Goal: Task Accomplishment & Management: Use online tool/utility

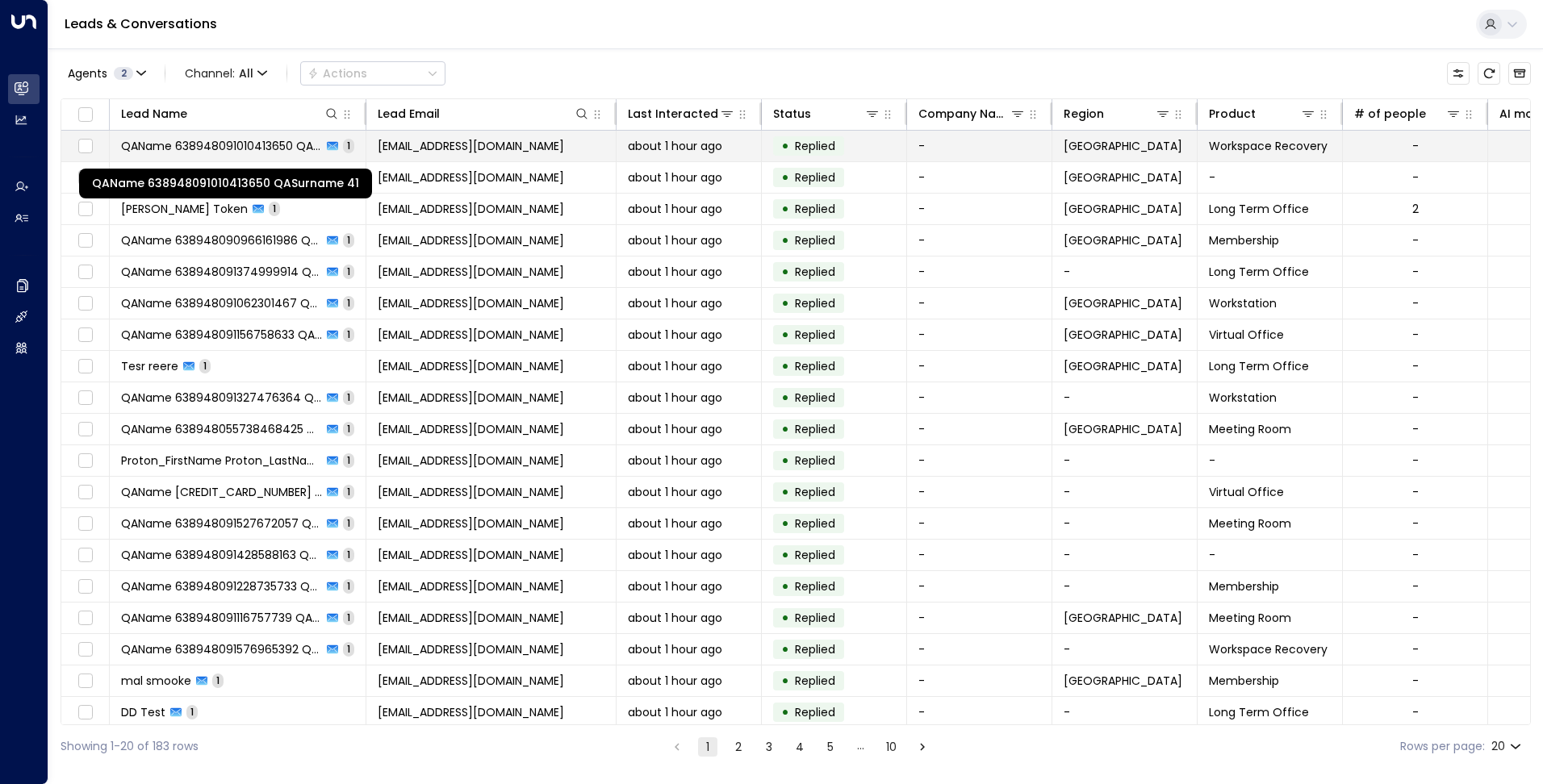
click at [301, 142] on span "QAName 638948091010413650 QASurname 41" at bounding box center [222, 145] width 201 height 16
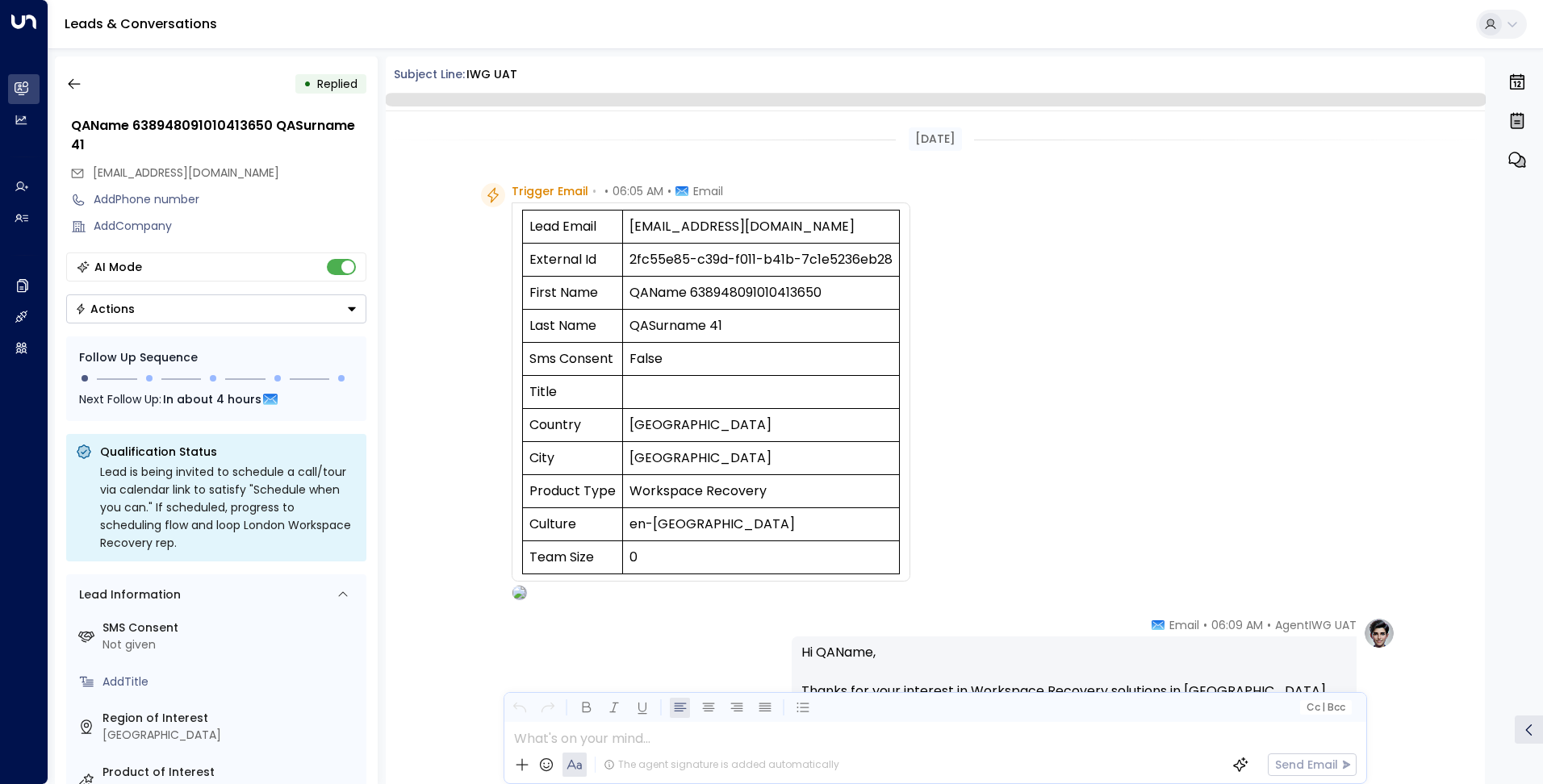
scroll to position [569, 0]
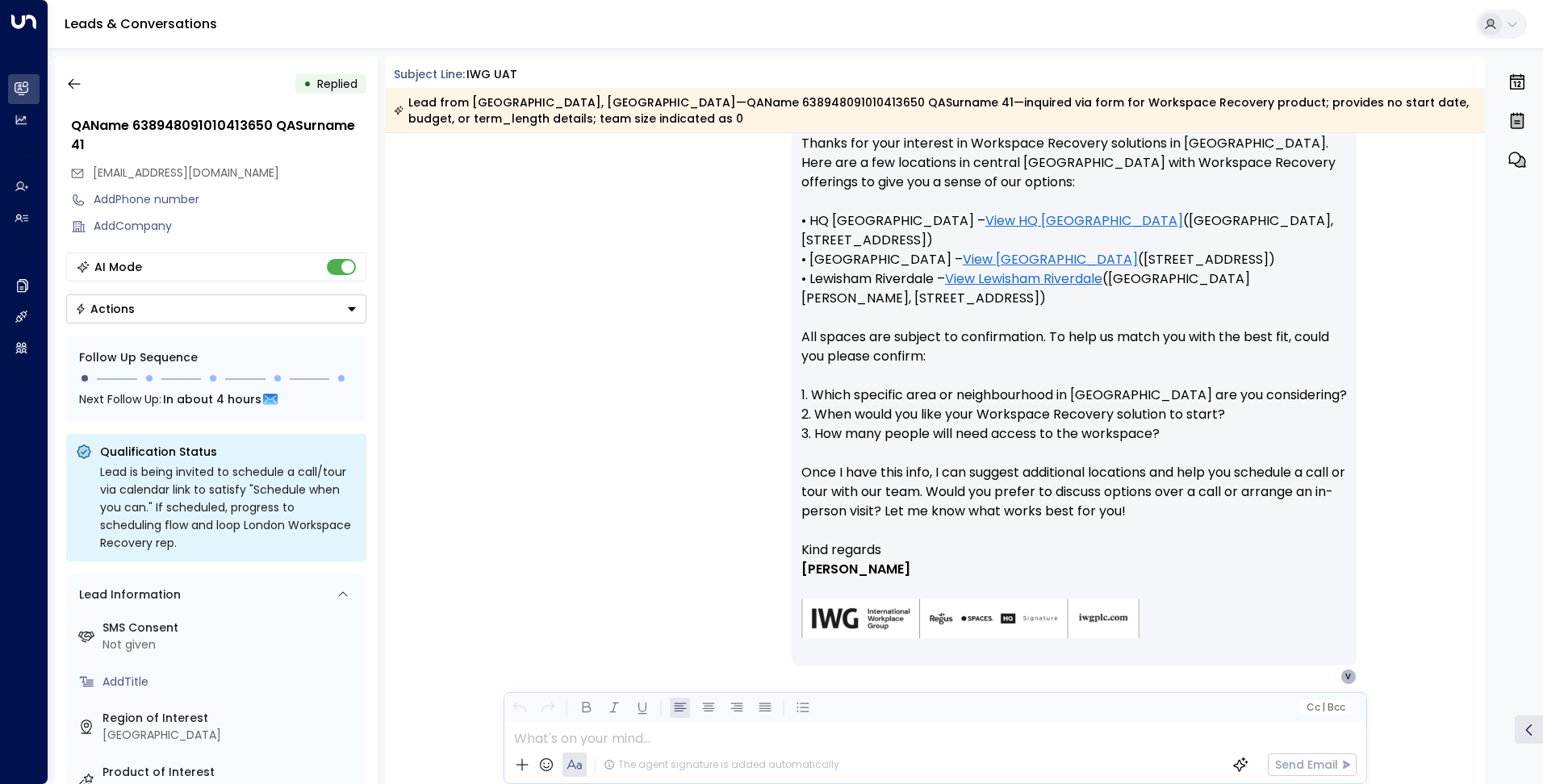
click at [747, 396] on div "AgentIWG UAT • 06:09 AM • Email Hi QAName, Thanks for your interest in Workspac…" at bounding box center [934, 377] width 920 height 615
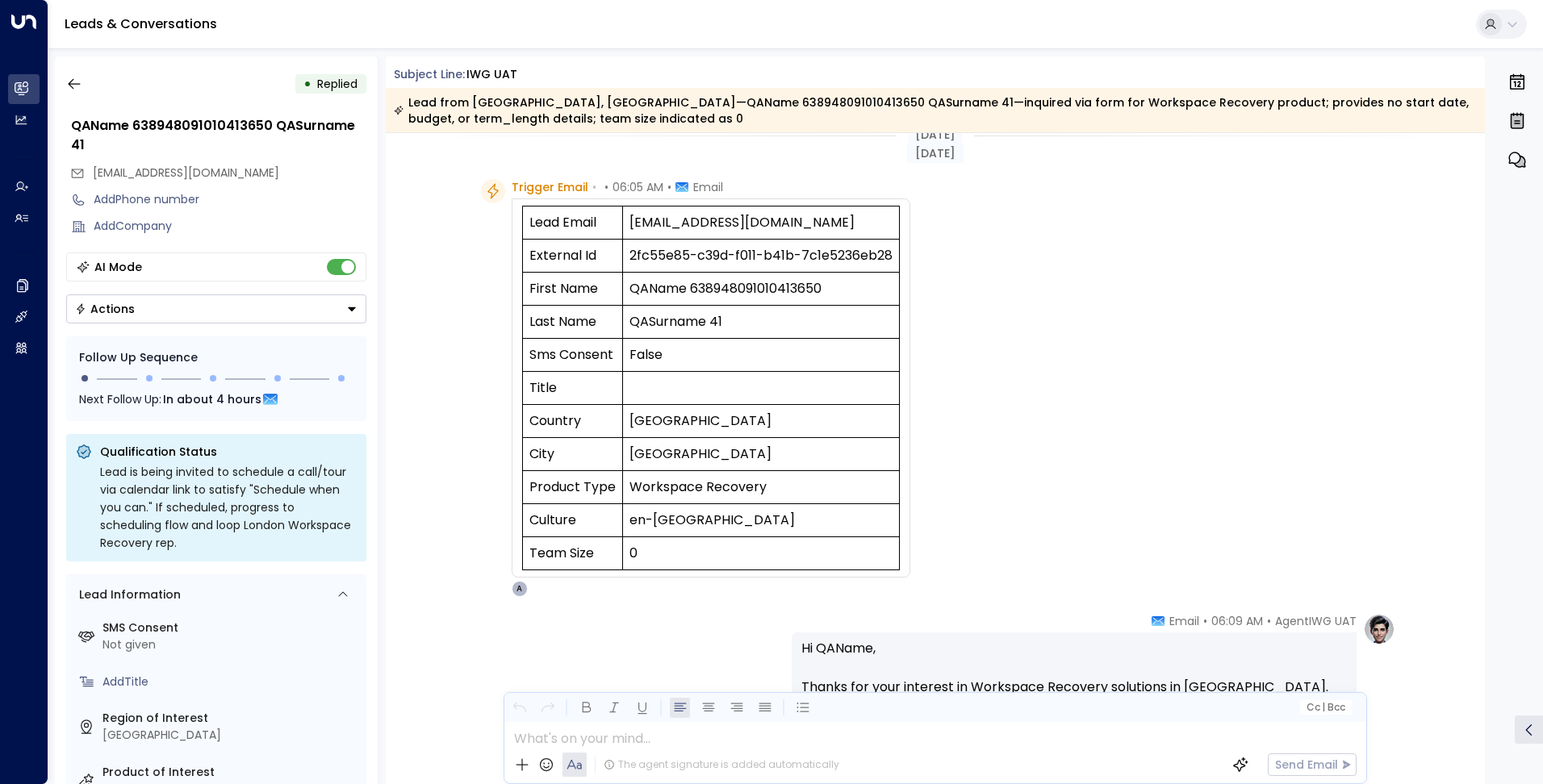
scroll to position [0, 0]
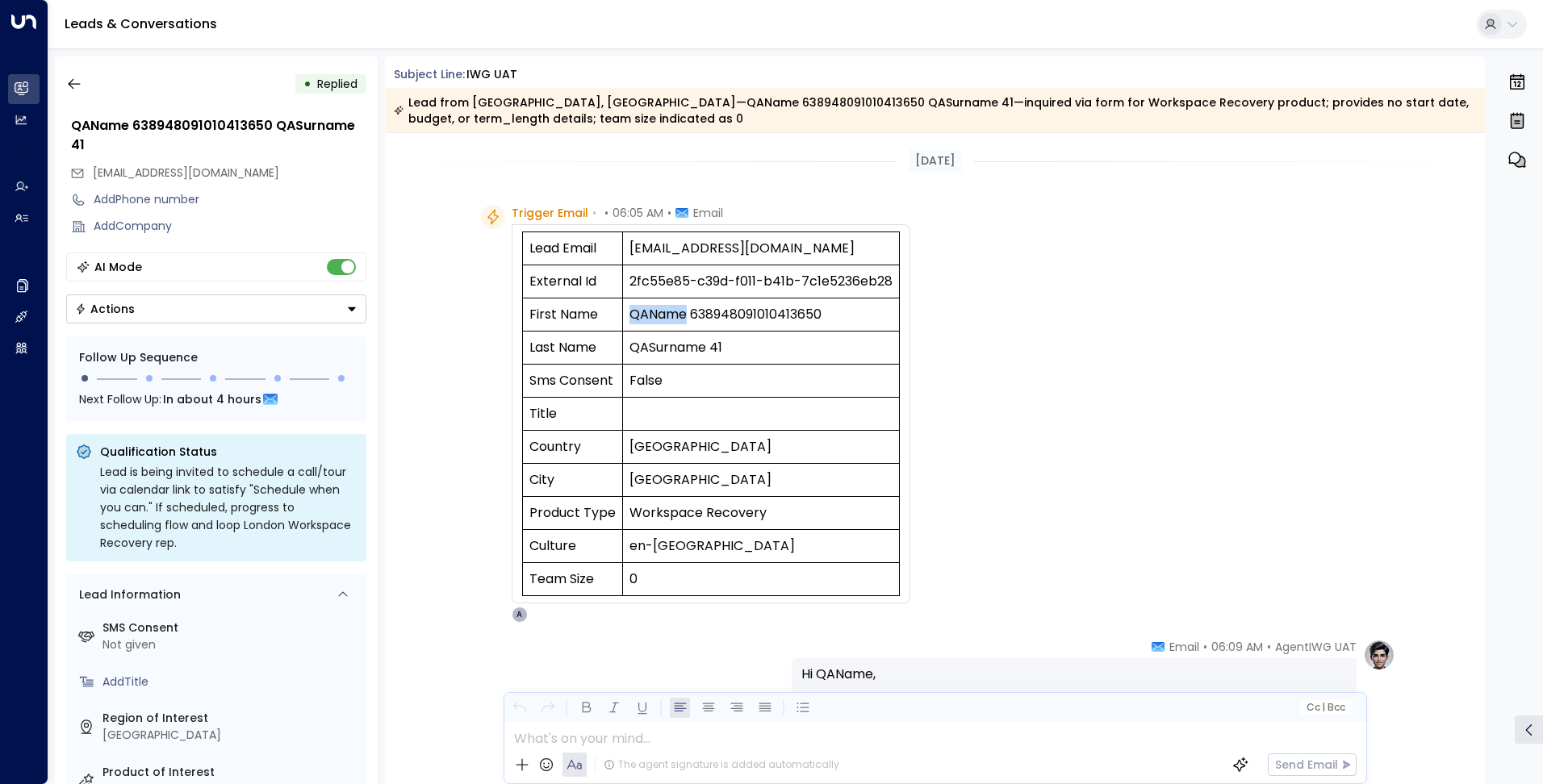
drag, startPoint x: 634, startPoint y: 313, endPoint x: 690, endPoint y: 315, distance: 56.0
click at [690, 315] on td "QAName 638948091010413650" at bounding box center [761, 314] width 277 height 33
drag, startPoint x: 690, startPoint y: 315, endPoint x: 629, endPoint y: 340, distance: 65.9
click at [629, 340] on td "QASurname 41" at bounding box center [761, 348] width 277 height 33
drag, startPoint x: 629, startPoint y: 340, endPoint x: 620, endPoint y: 271, distance: 69.6
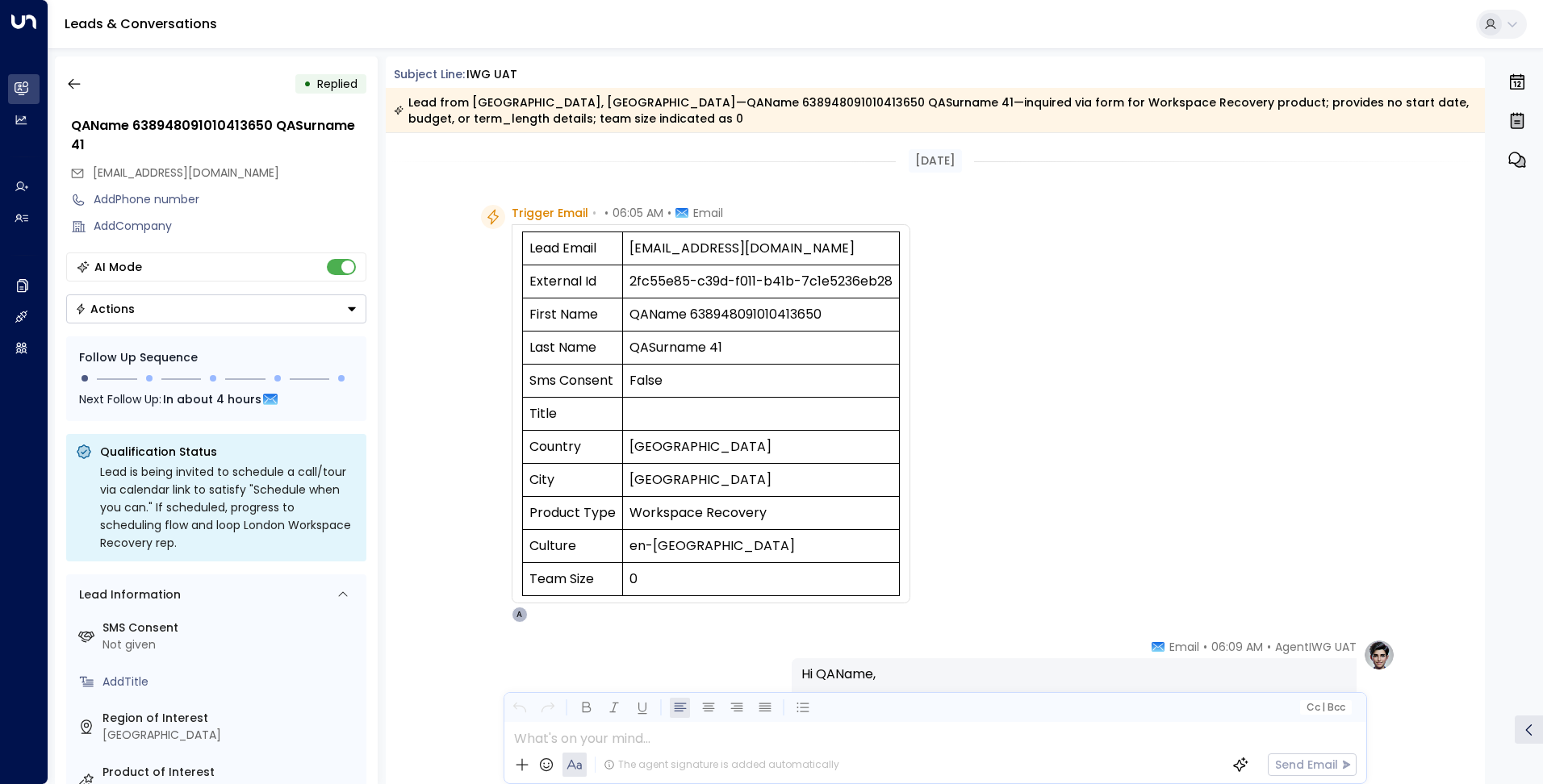
click at [622, 271] on td "2fc55e85-c39d-f011-b41b-7c1e5236eb28" at bounding box center [761, 282] width 277 height 33
drag, startPoint x: 573, startPoint y: 445, endPoint x: 696, endPoint y: 448, distance: 123.0
click at [696, 448] on tr "Country [GEOGRAPHIC_DATA]" at bounding box center [710, 447] width 376 height 33
drag, startPoint x: 696, startPoint y: 448, endPoint x: 689, endPoint y: 481, distance: 33.7
click at [689, 481] on tr "City [GEOGRAPHIC_DATA]" at bounding box center [710, 480] width 376 height 33
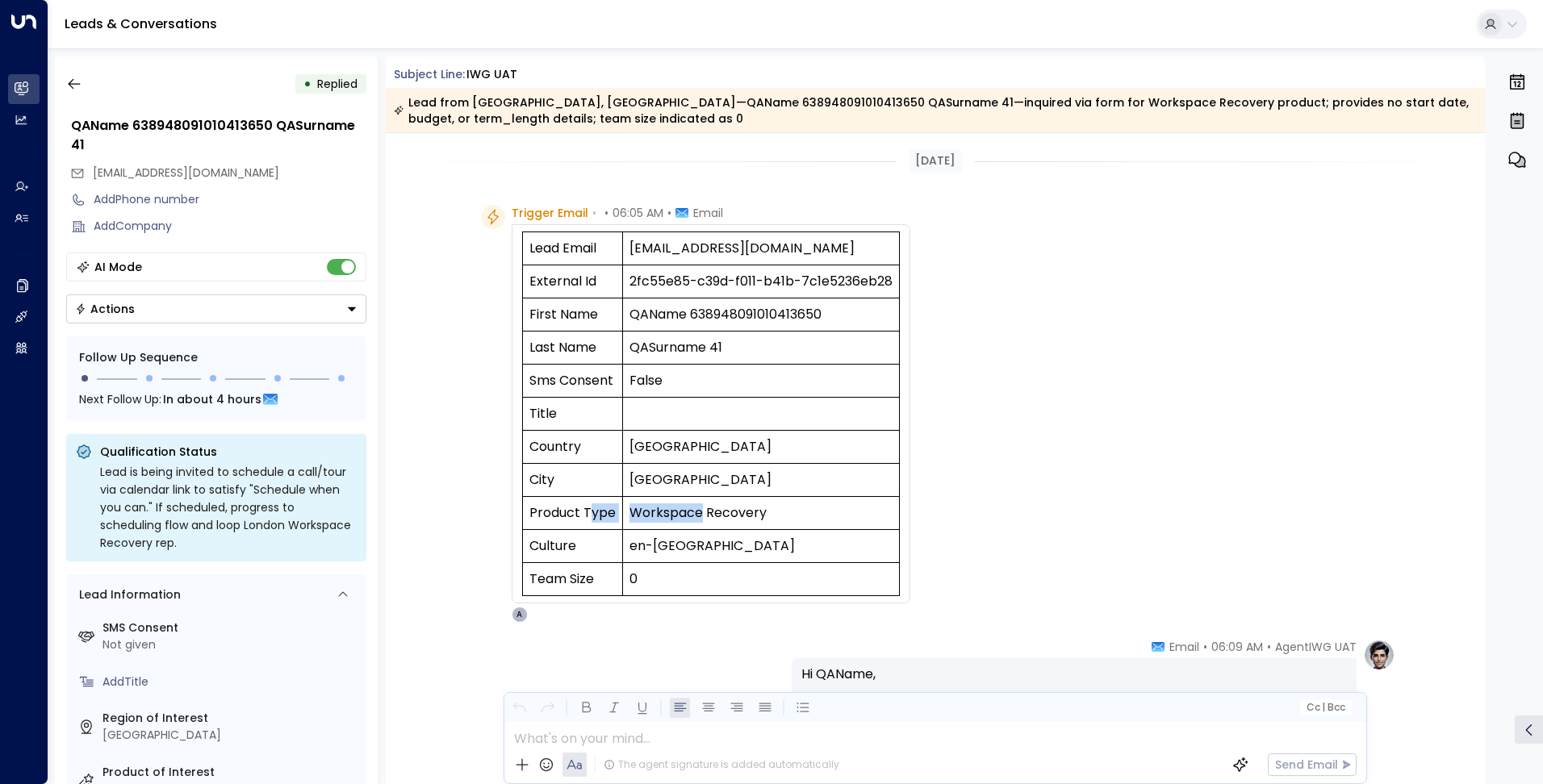
drag, startPoint x: 689, startPoint y: 481, endPoint x: 696, endPoint y: 513, distance: 32.8
click at [696, 513] on tr "Product Type Workspace Recovery" at bounding box center [710, 513] width 376 height 33
drag, startPoint x: 696, startPoint y: 513, endPoint x: 620, endPoint y: 543, distance: 81.7
click at [622, 543] on td "en-[GEOGRAPHIC_DATA]" at bounding box center [761, 546] width 277 height 33
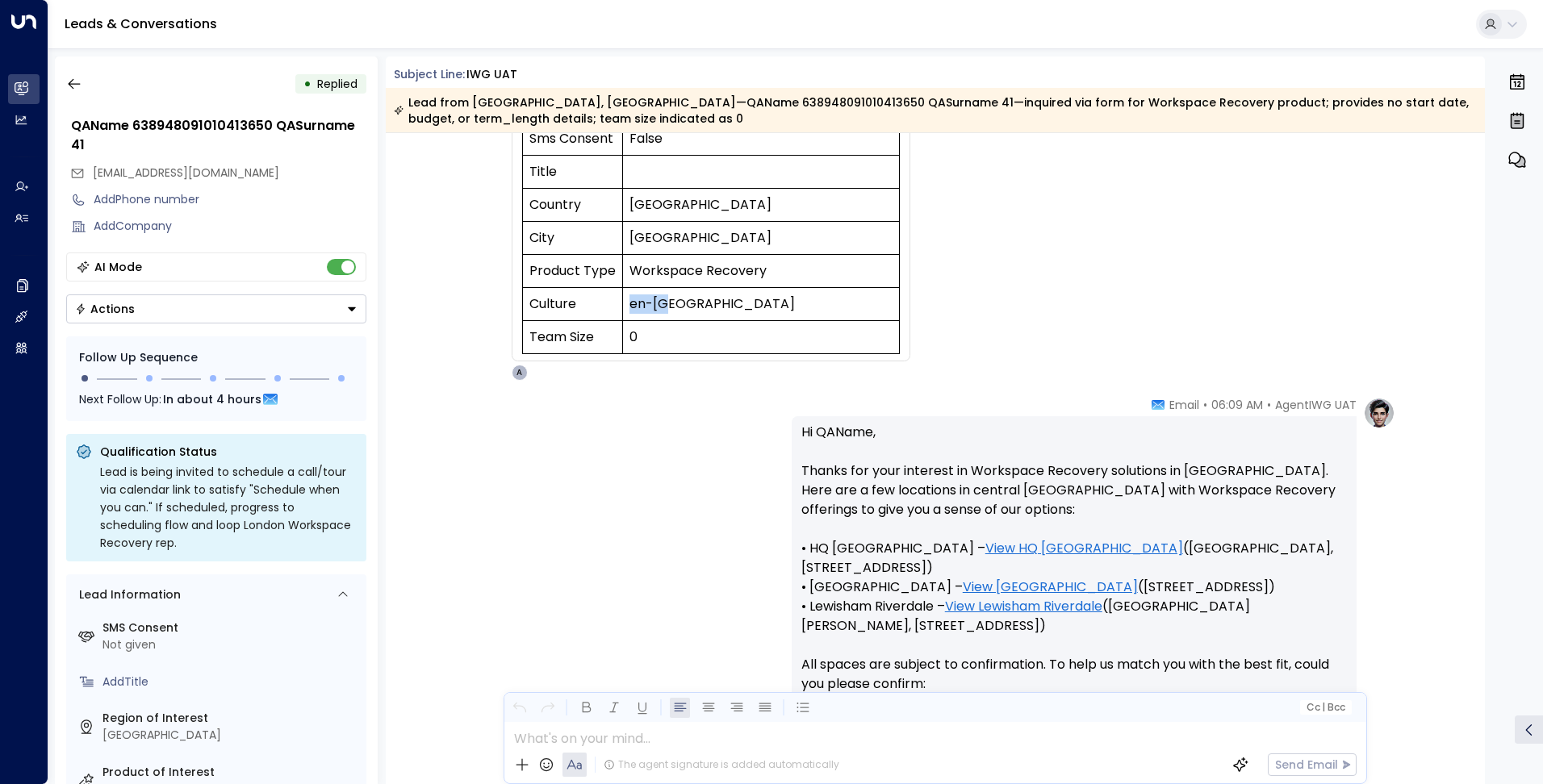
scroll to position [403, 0]
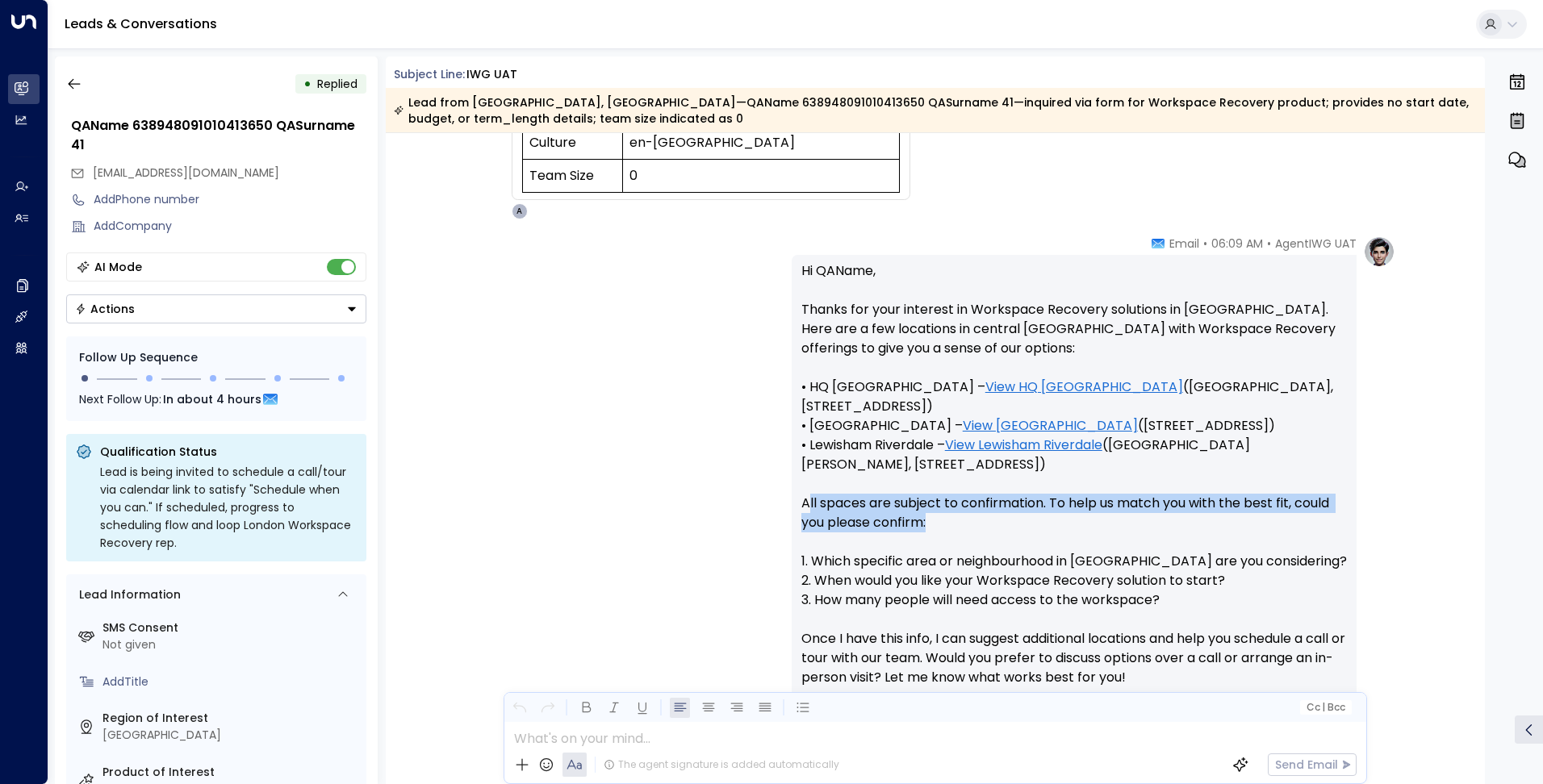
drag, startPoint x: 807, startPoint y: 504, endPoint x: 1317, endPoint y: 527, distance: 510.5
click at [1317, 527] on p "Hi QAName, Thanks for your interest in Workspace Recovery solutions in [GEOGRAP…" at bounding box center [1074, 484] width 546 height 445
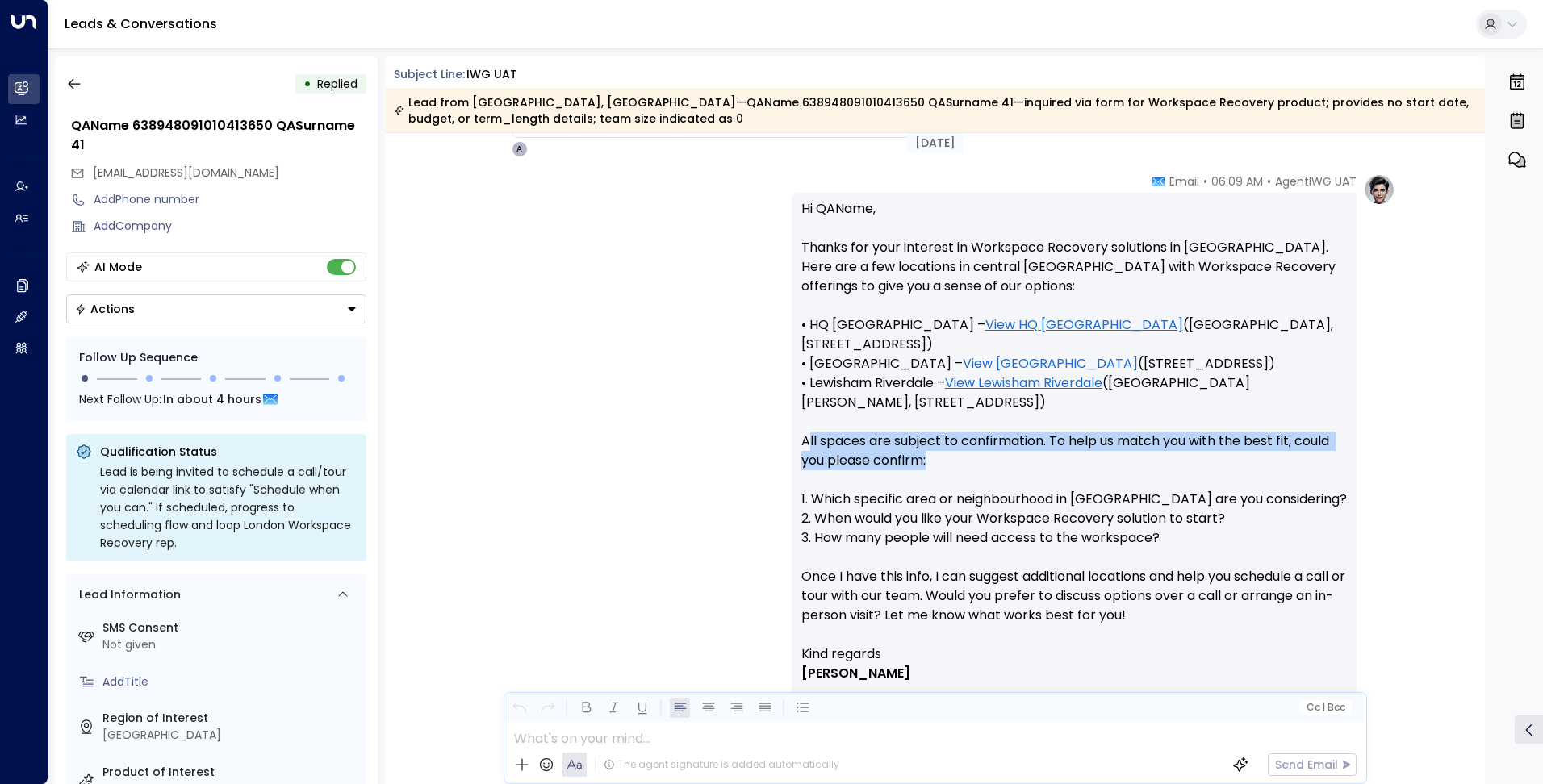
scroll to position [484, 0]
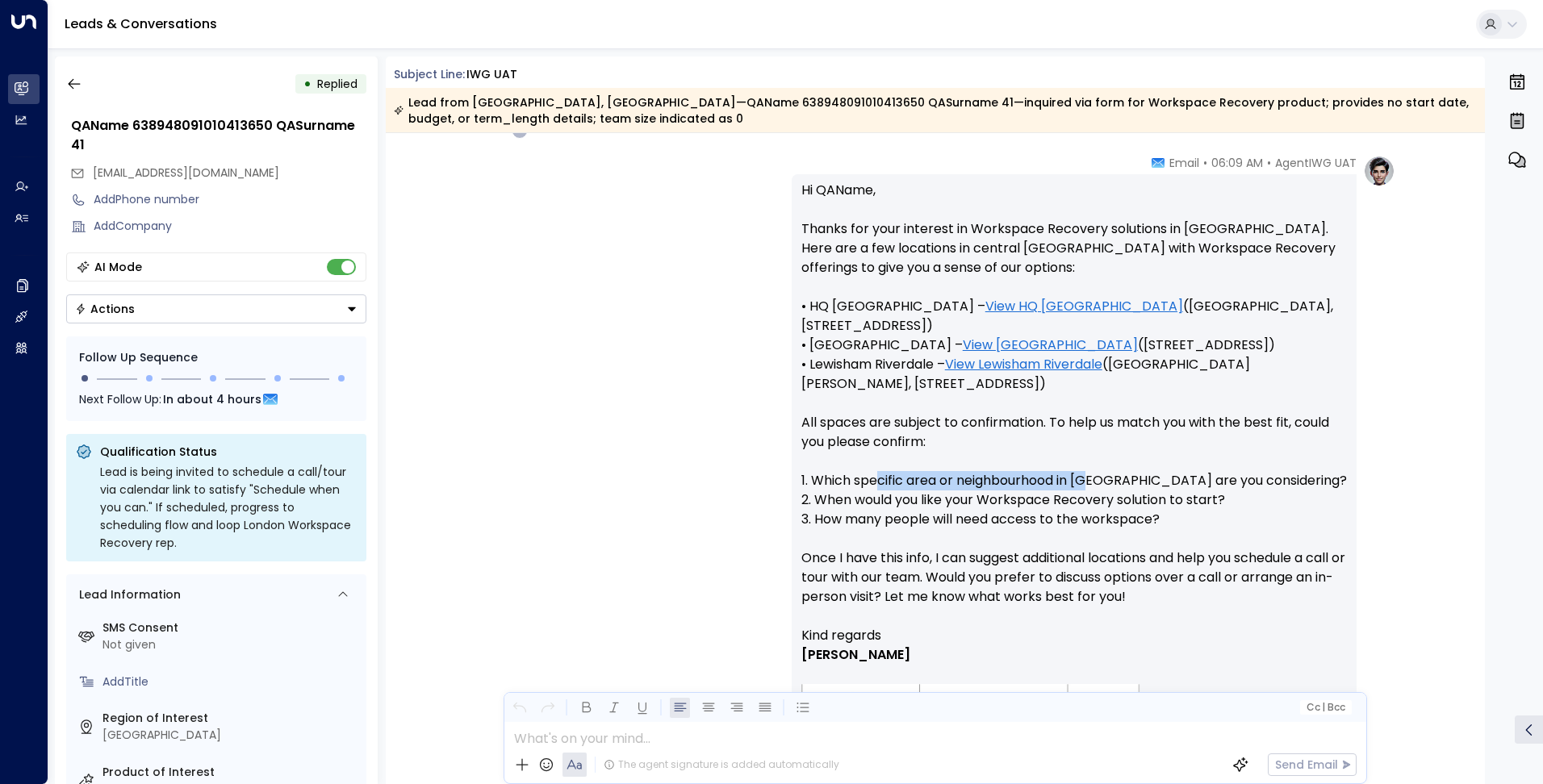
drag, startPoint x: 932, startPoint y: 484, endPoint x: 1086, endPoint y: 486, distance: 154.0
click at [1086, 486] on p "Hi QAName, Thanks for your interest in Workspace Recovery solutions in [GEOGRAP…" at bounding box center [1074, 403] width 546 height 445
click at [978, 499] on p "Hi QAName, Thanks for your interest in Workspace Recovery solutions in [GEOGRAP…" at bounding box center [1074, 403] width 546 height 445
drag, startPoint x: 1225, startPoint y: 494, endPoint x: 1151, endPoint y: 492, distance: 74.0
click at [1151, 492] on p "Hi QAName, Thanks for your interest in Workspace Recovery solutions in [GEOGRAP…" at bounding box center [1074, 403] width 546 height 445
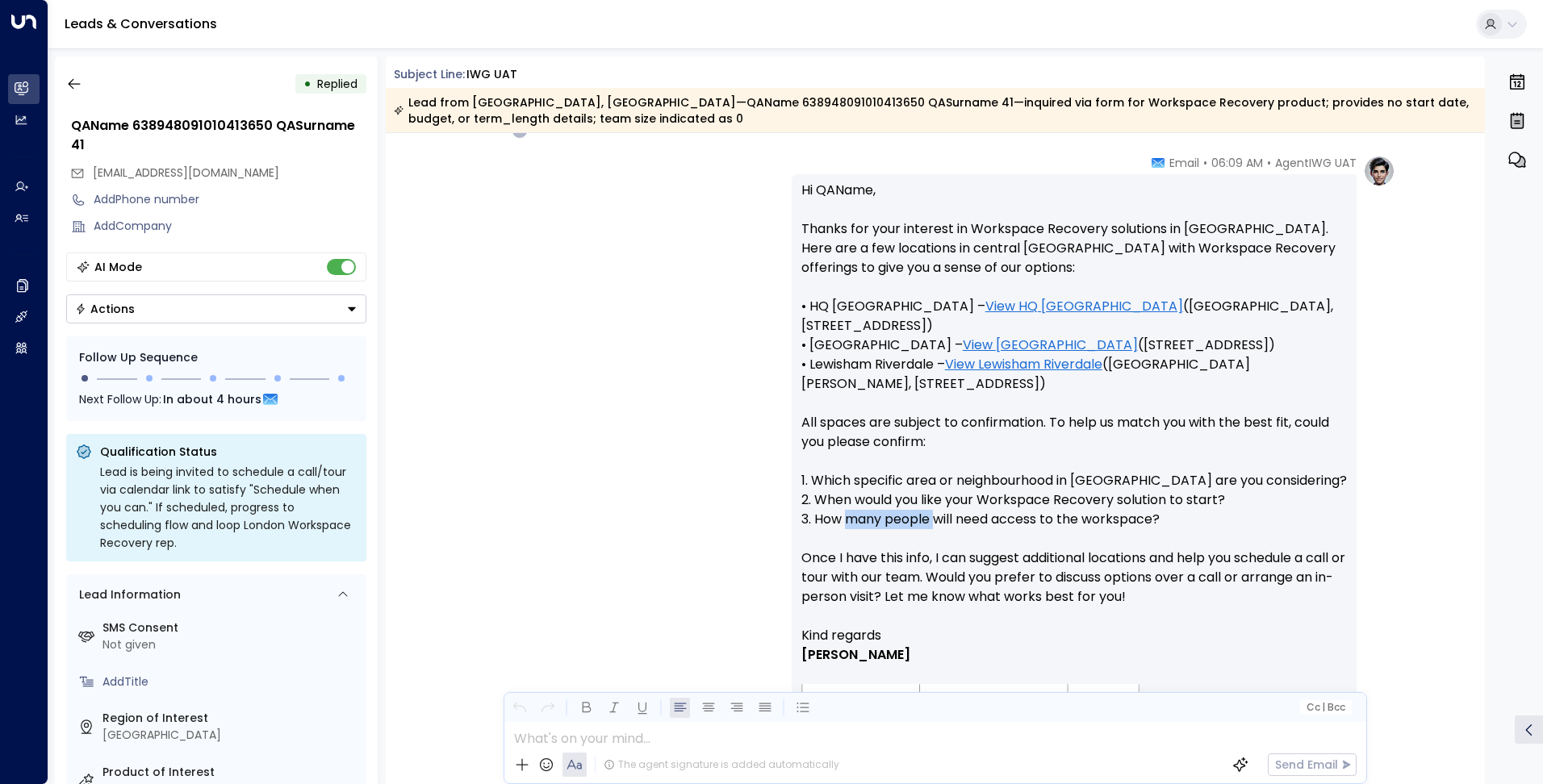
drag, startPoint x: 848, startPoint y: 517, endPoint x: 936, endPoint y: 517, distance: 88.0
click at [936, 517] on p "Hi QAName, Thanks for your interest in Workspace Recovery solutions in [GEOGRAP…" at bounding box center [1074, 403] width 546 height 445
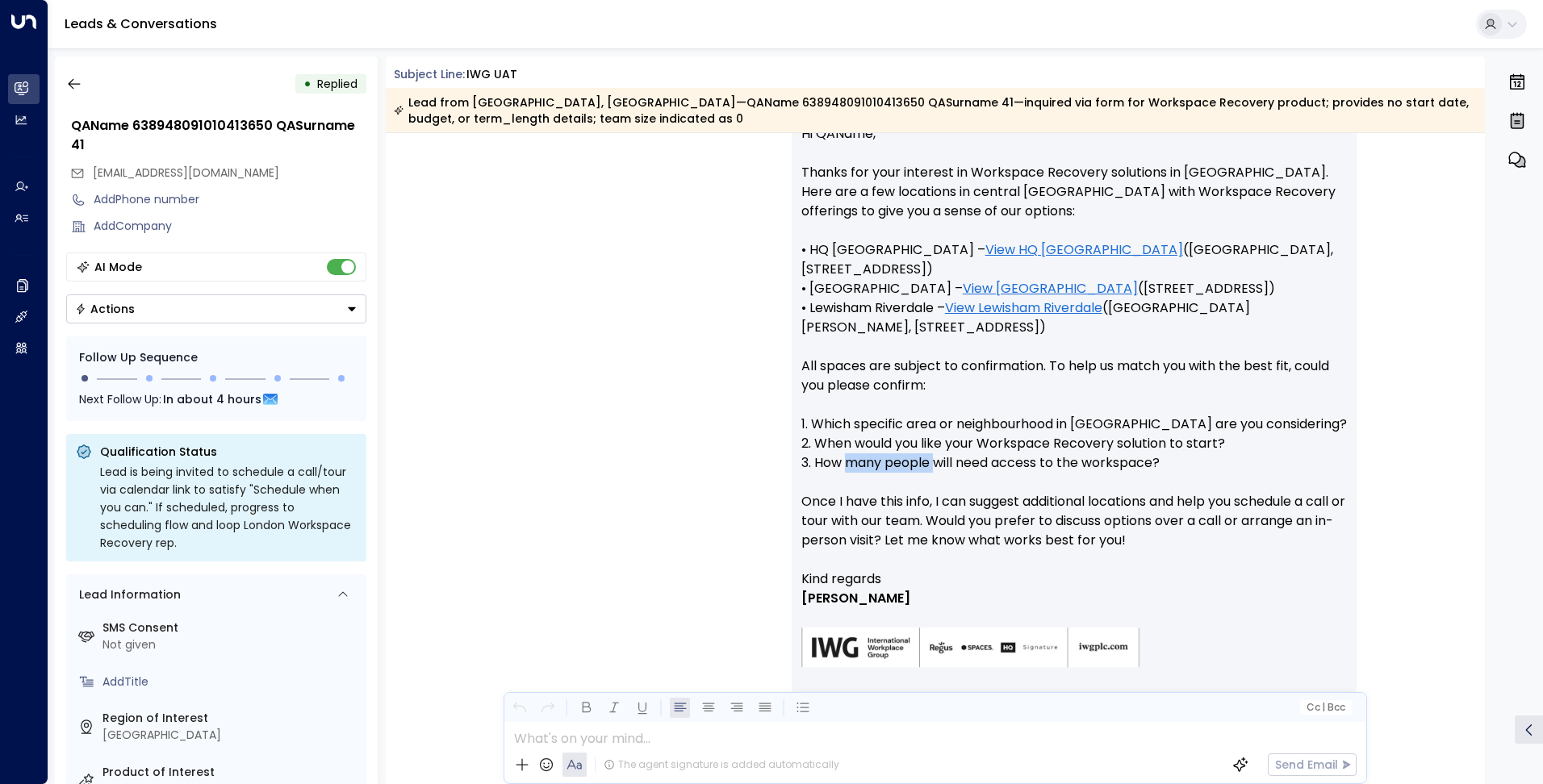
scroll to position [564, 0]
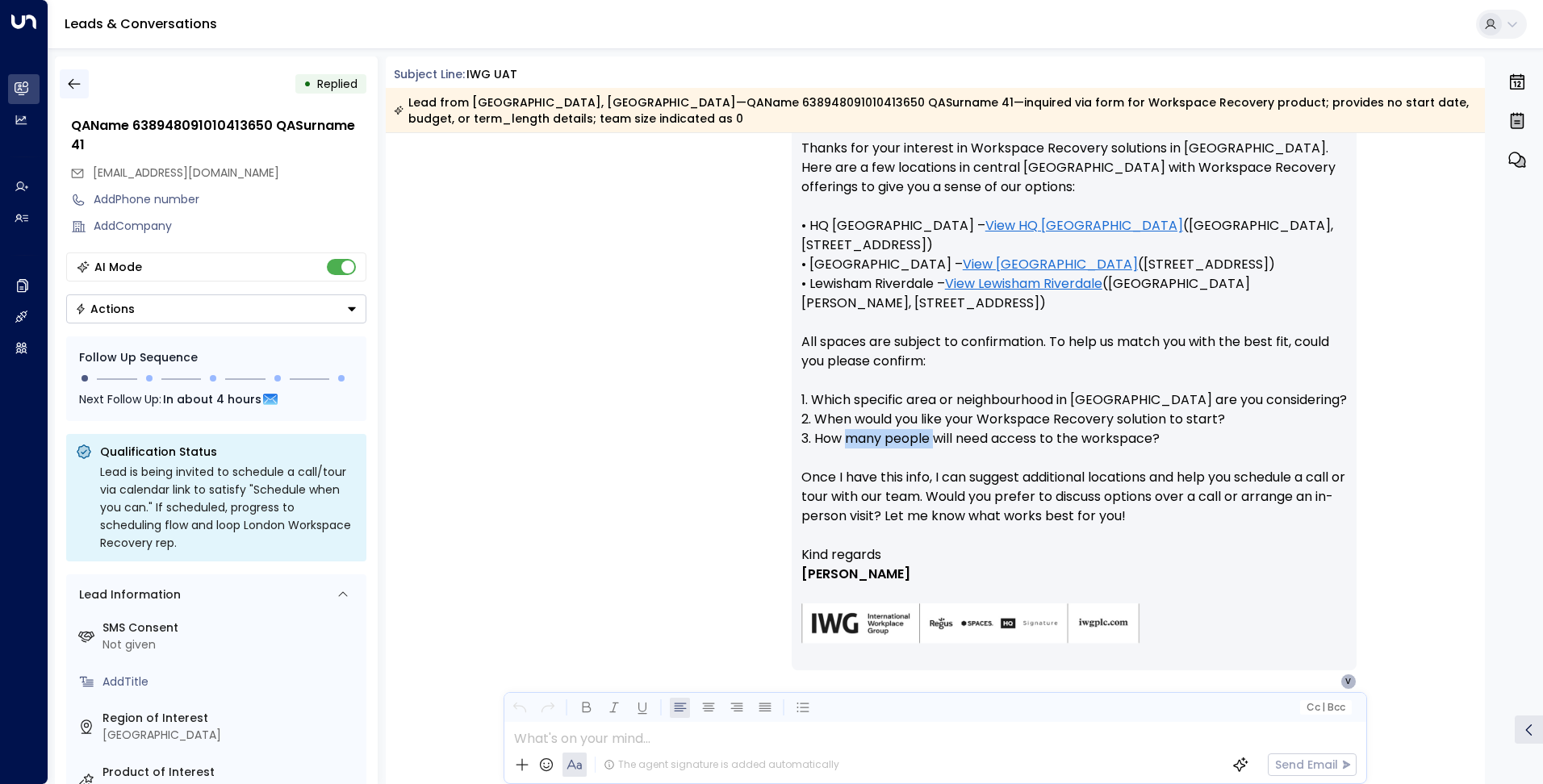
click at [80, 83] on icon "button" at bounding box center [74, 83] width 16 height 16
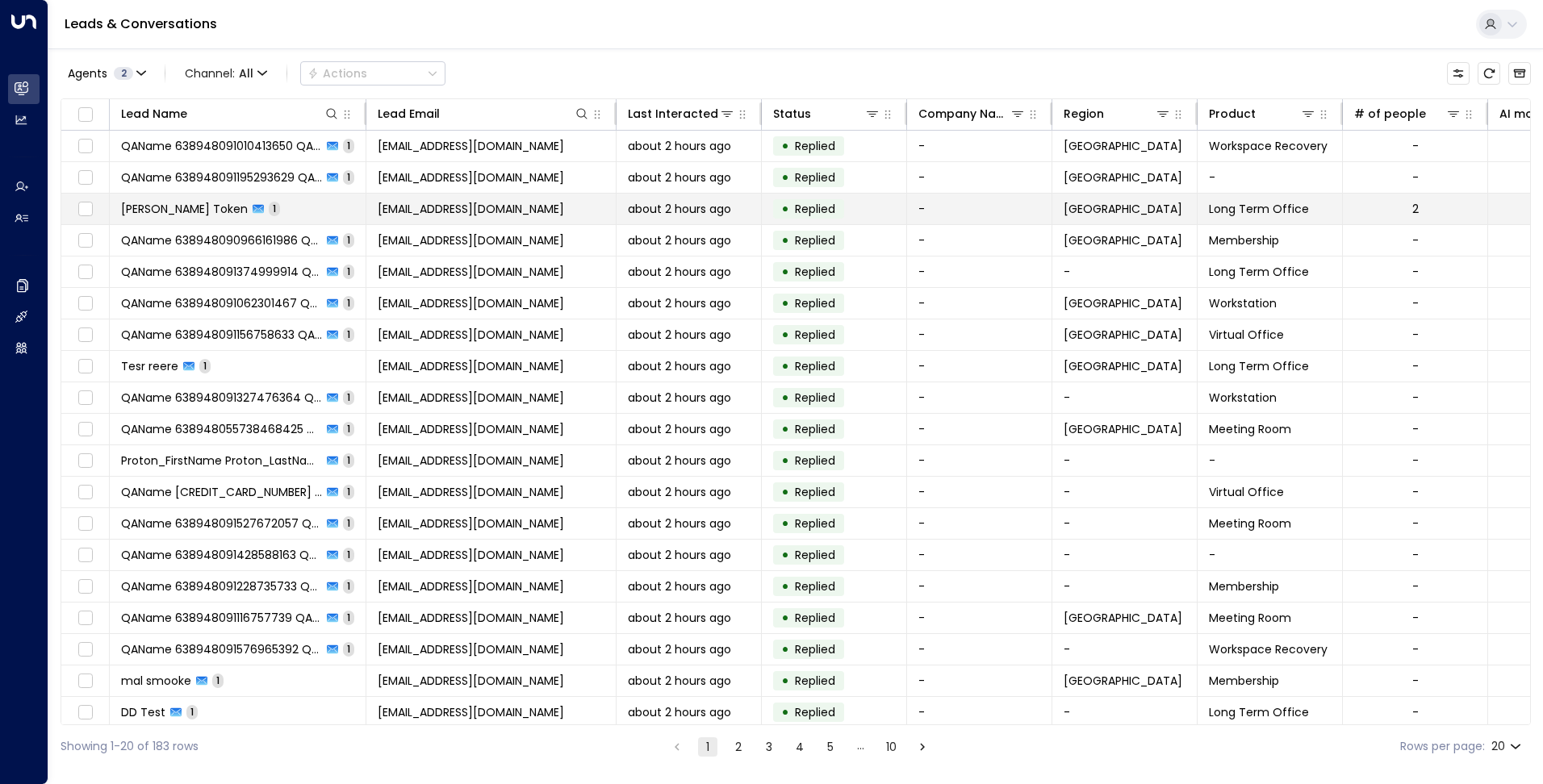
click at [444, 214] on span "[EMAIL_ADDRESS][DOMAIN_NAME]" at bounding box center [470, 208] width 186 height 16
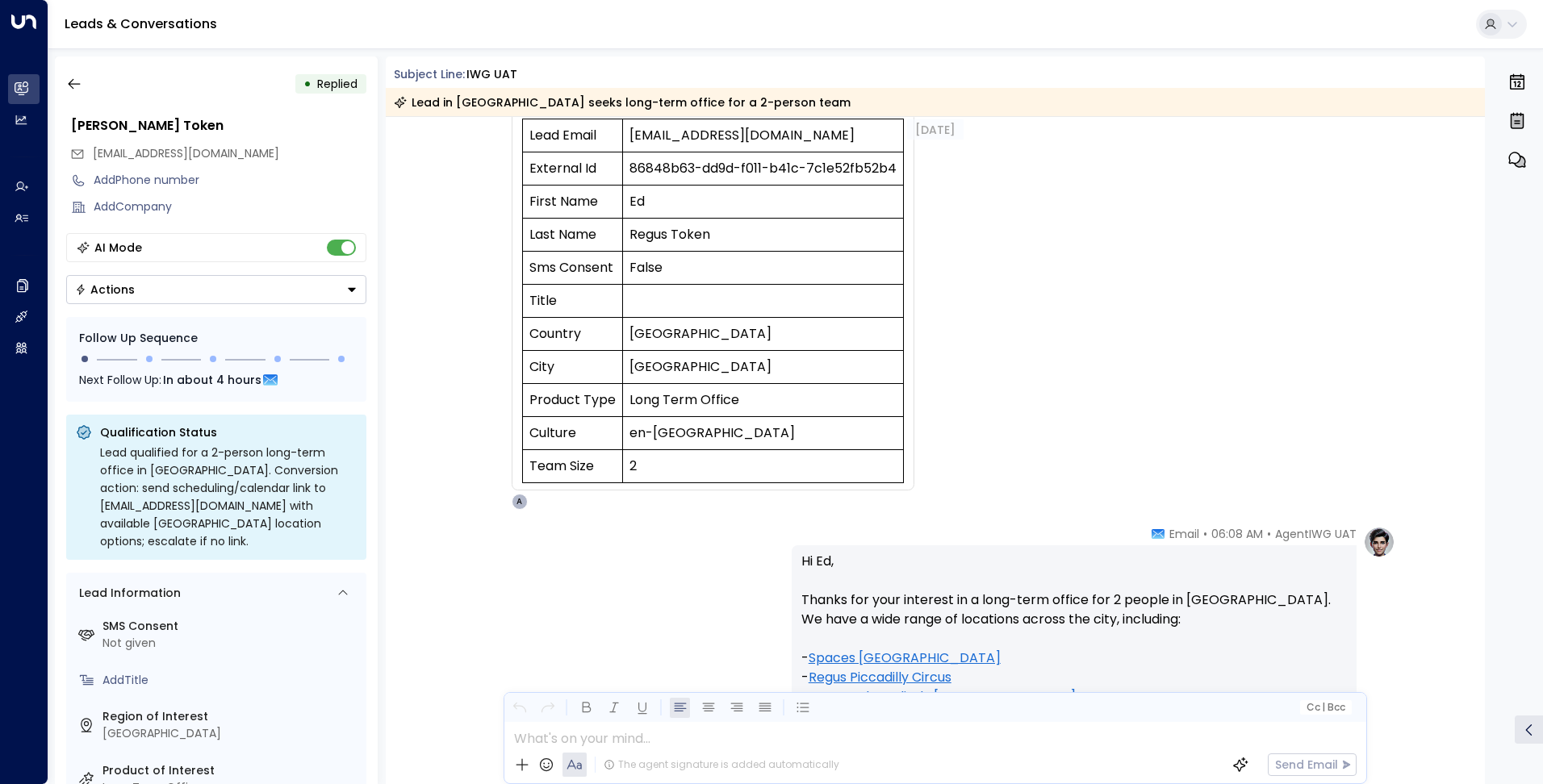
scroll to position [95, 0]
click at [81, 86] on icon "button" at bounding box center [74, 83] width 16 height 16
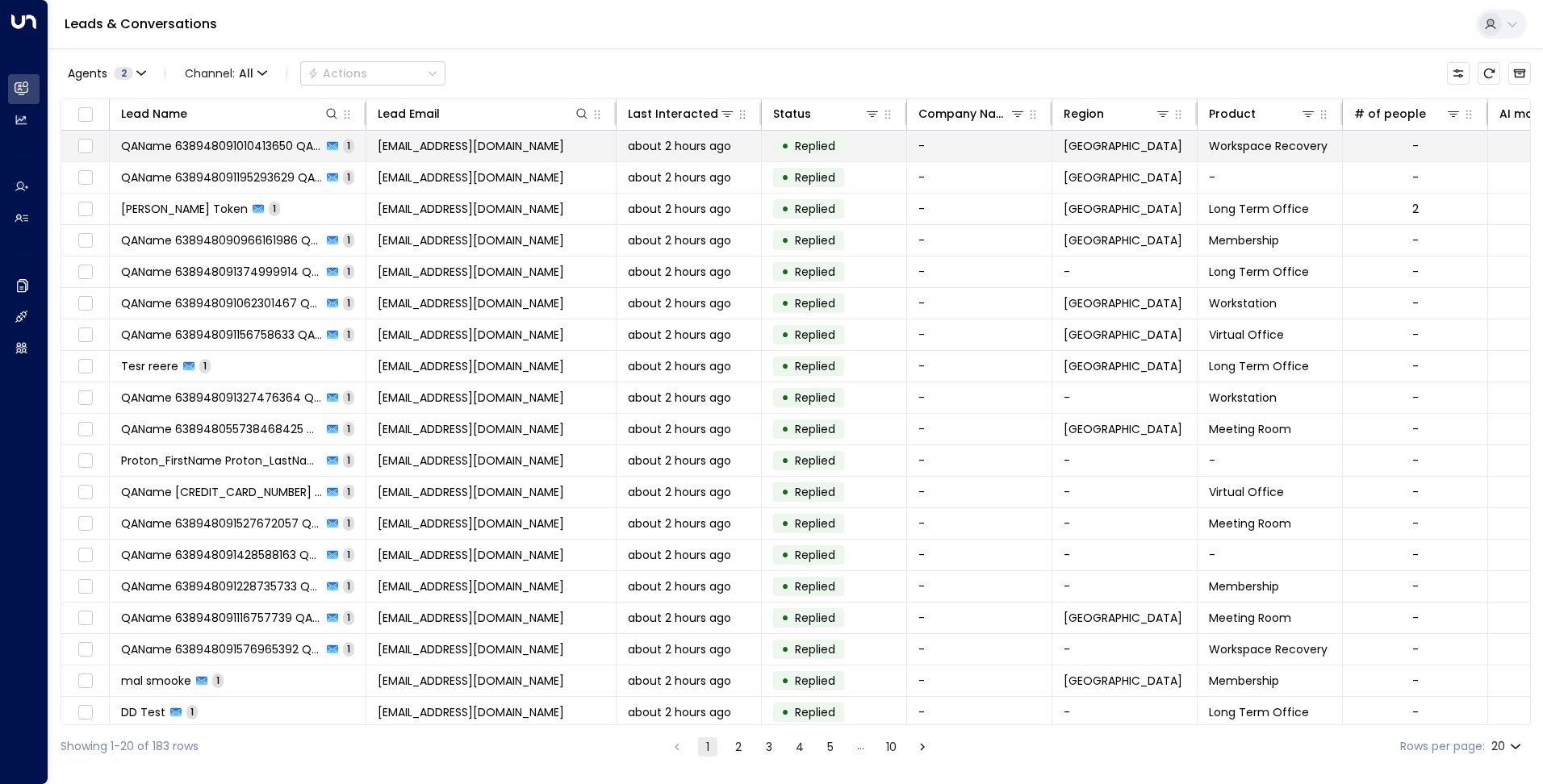
click at [490, 153] on span "[EMAIL_ADDRESS][DOMAIN_NAME]" at bounding box center [470, 145] width 186 height 16
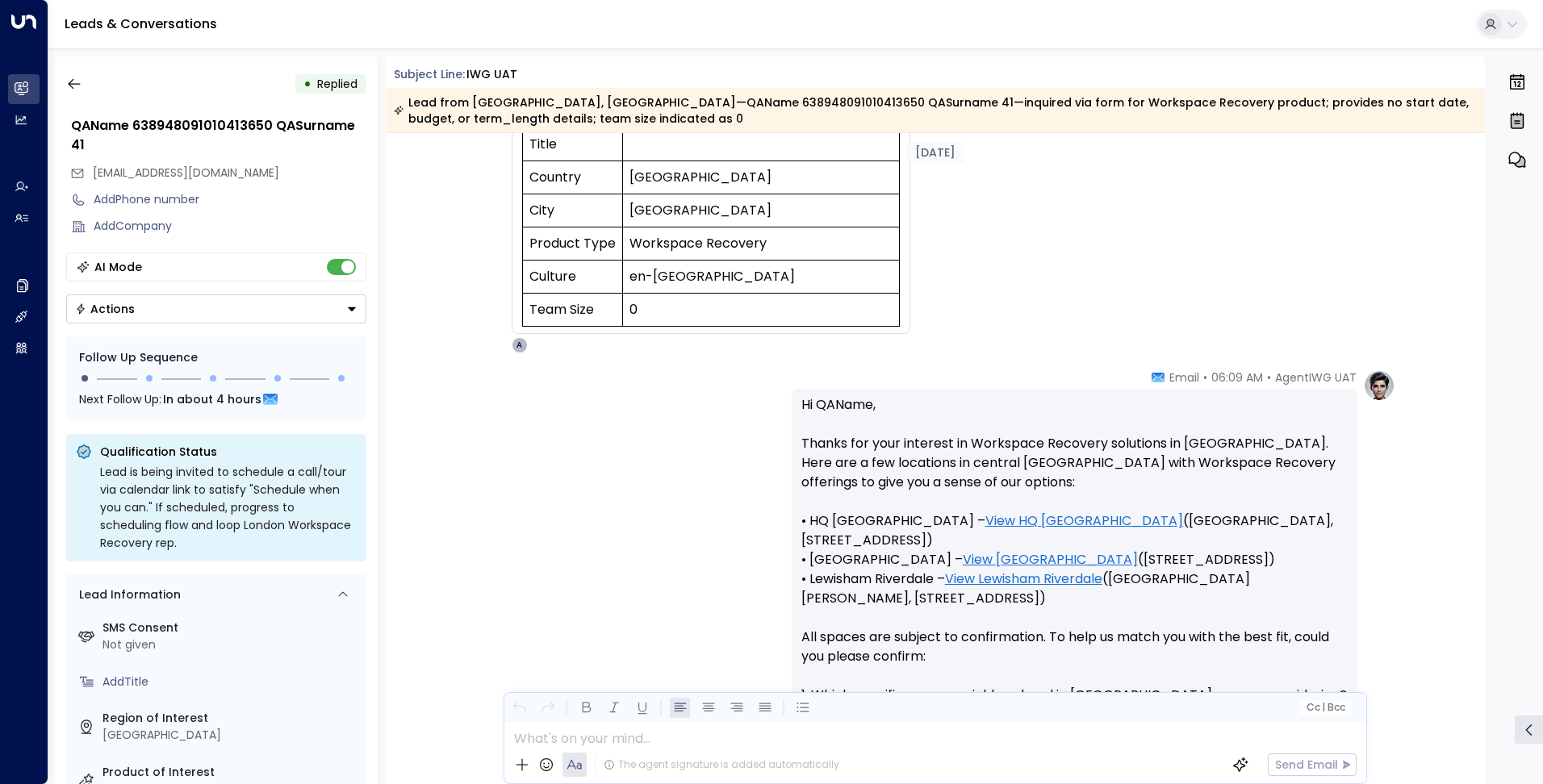
scroll to position [268, 0]
click at [70, 78] on icon "button" at bounding box center [74, 83] width 16 height 16
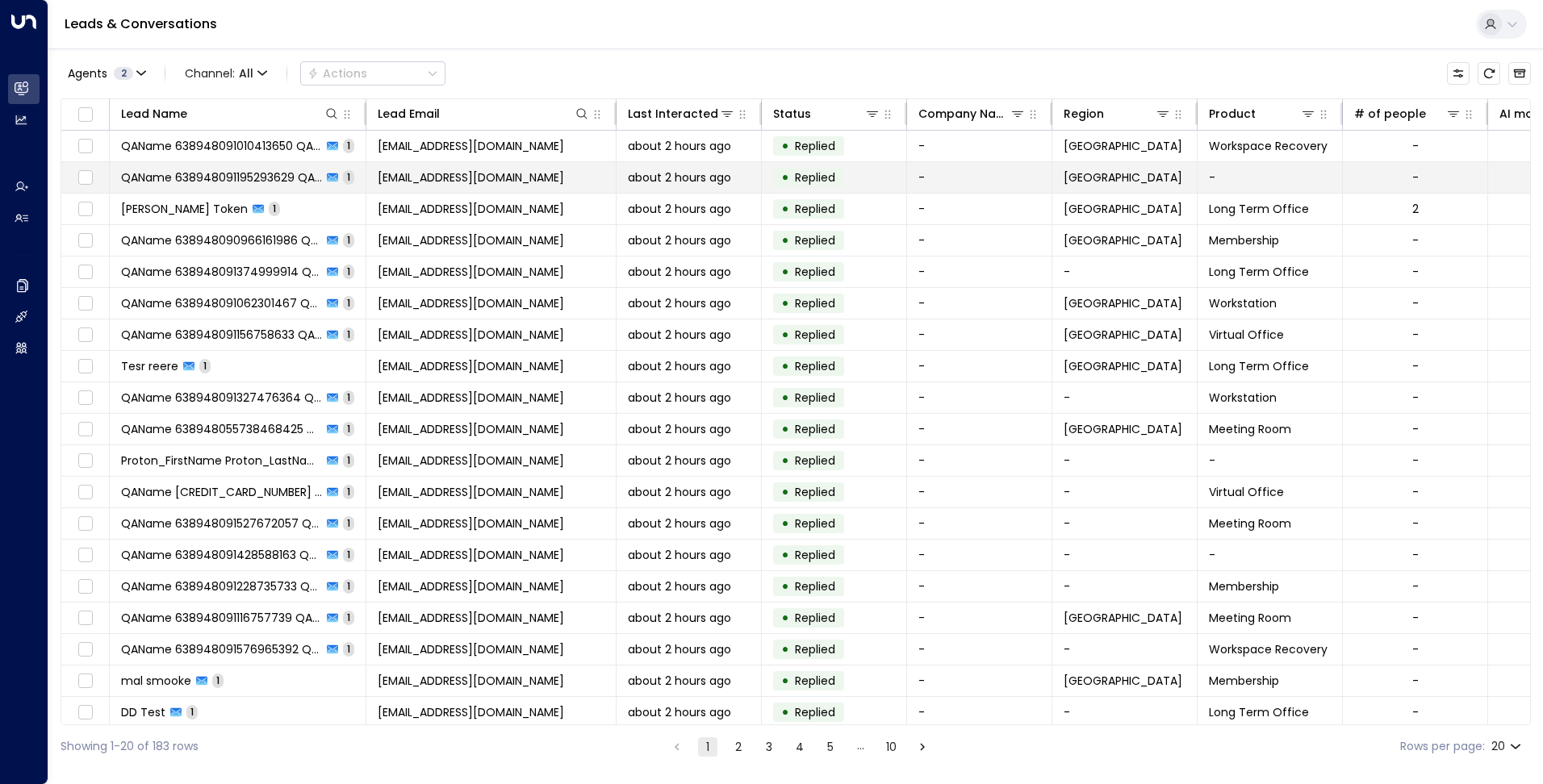
click at [379, 178] on span "[EMAIL_ADDRESS][DOMAIN_NAME]" at bounding box center [470, 177] width 186 height 16
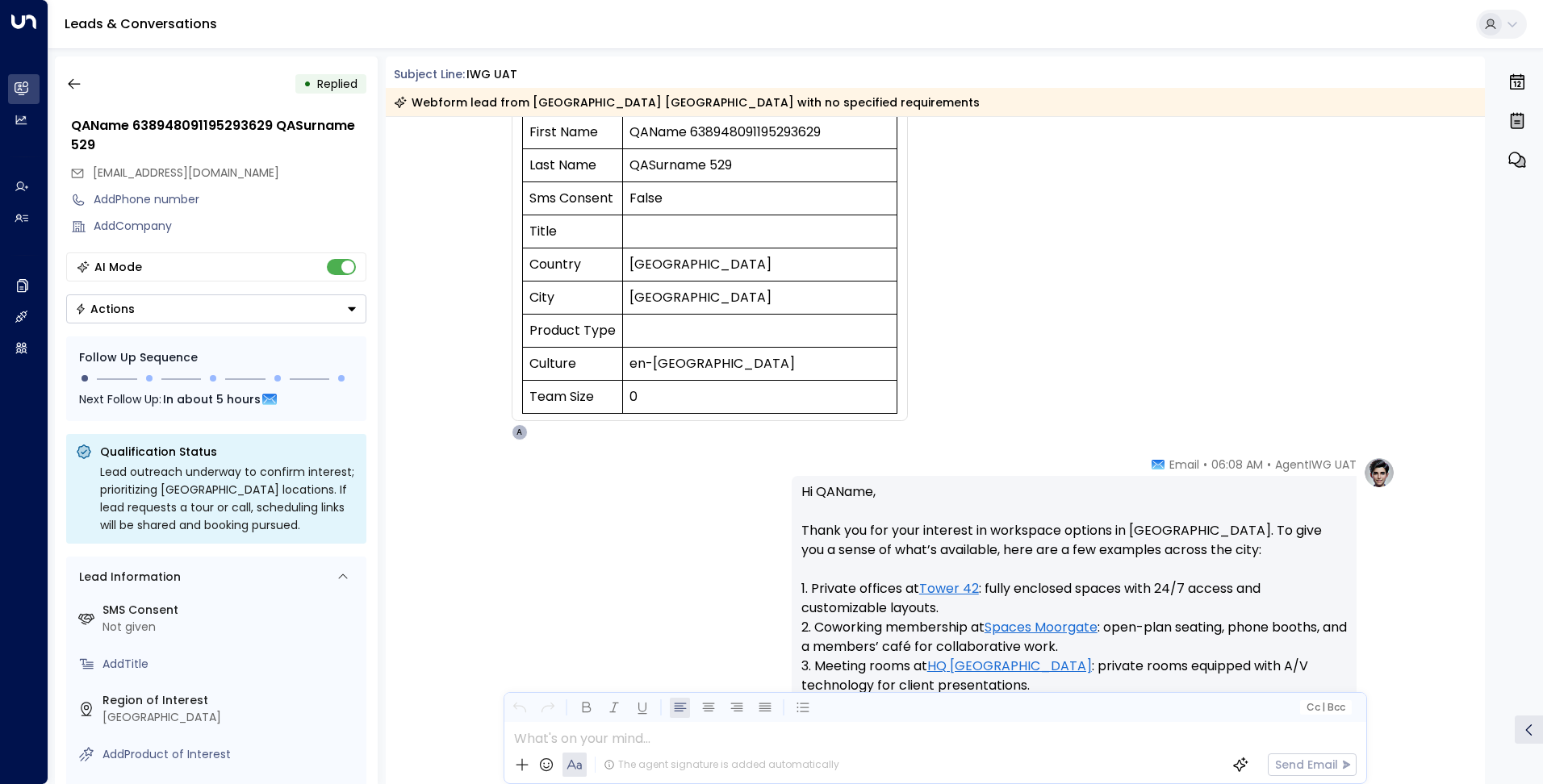
scroll to position [246, 0]
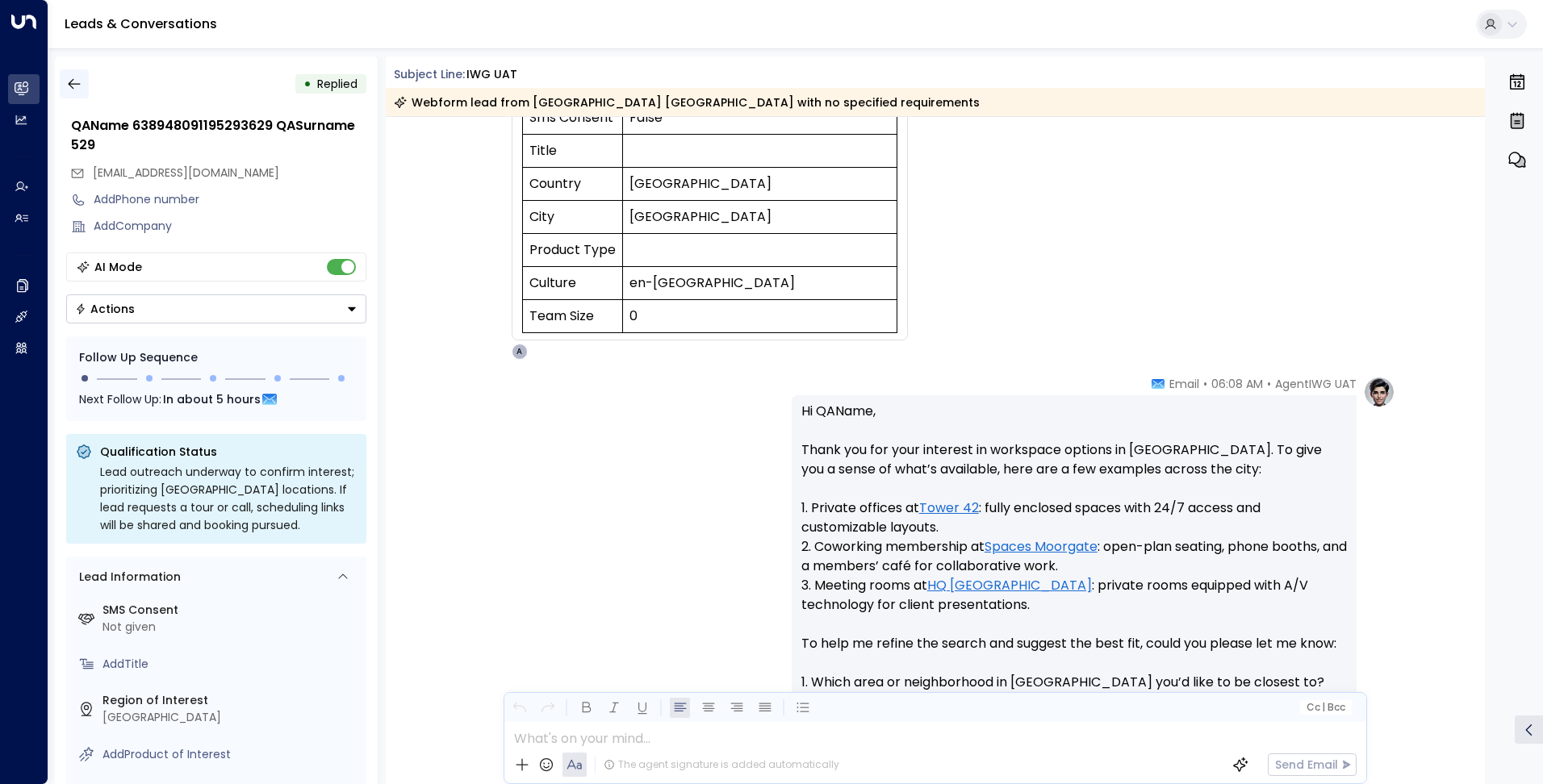
click at [77, 87] on icon "button" at bounding box center [74, 83] width 16 height 16
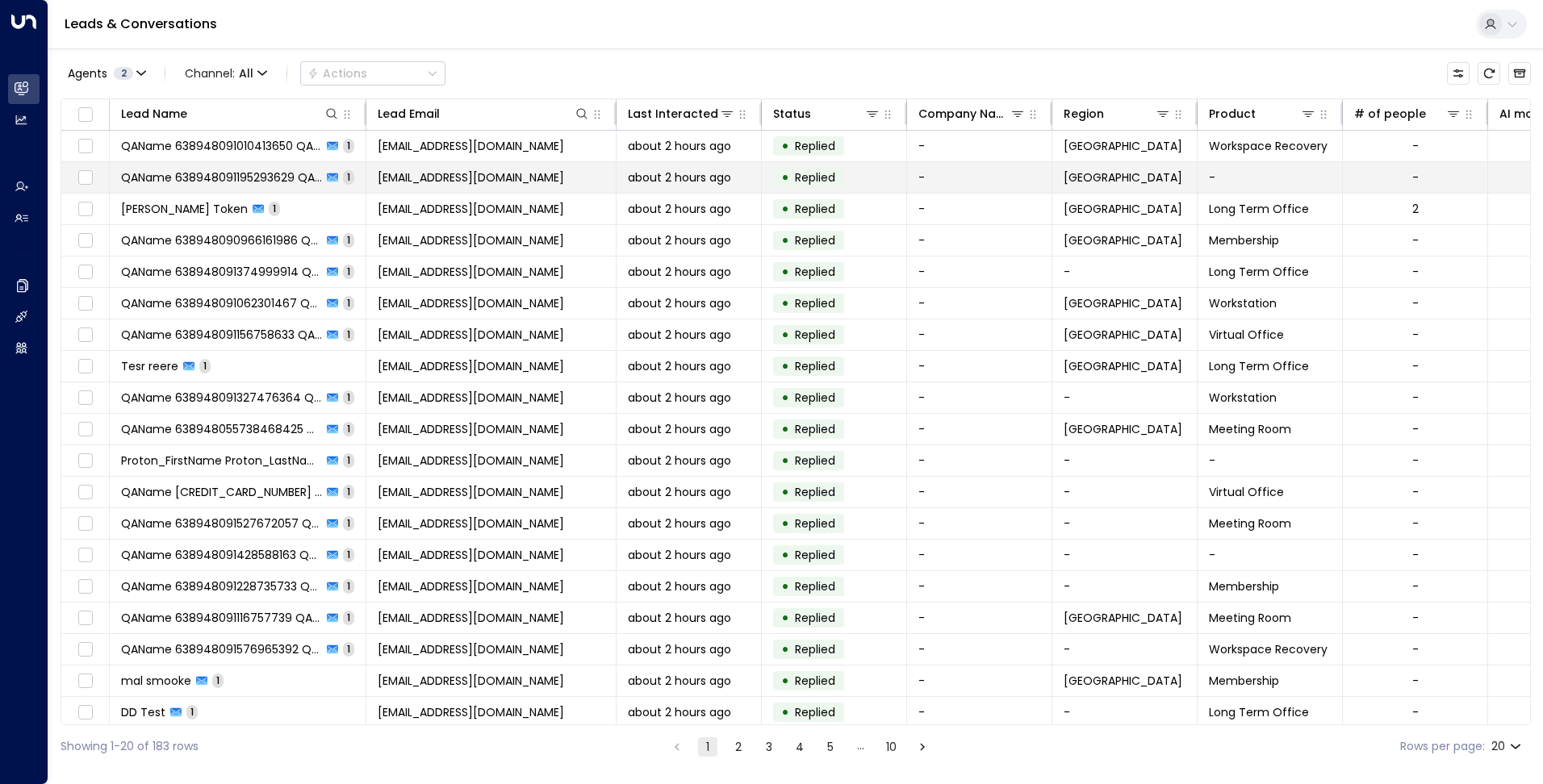
click at [471, 176] on span "[EMAIL_ADDRESS][DOMAIN_NAME]" at bounding box center [470, 177] width 186 height 16
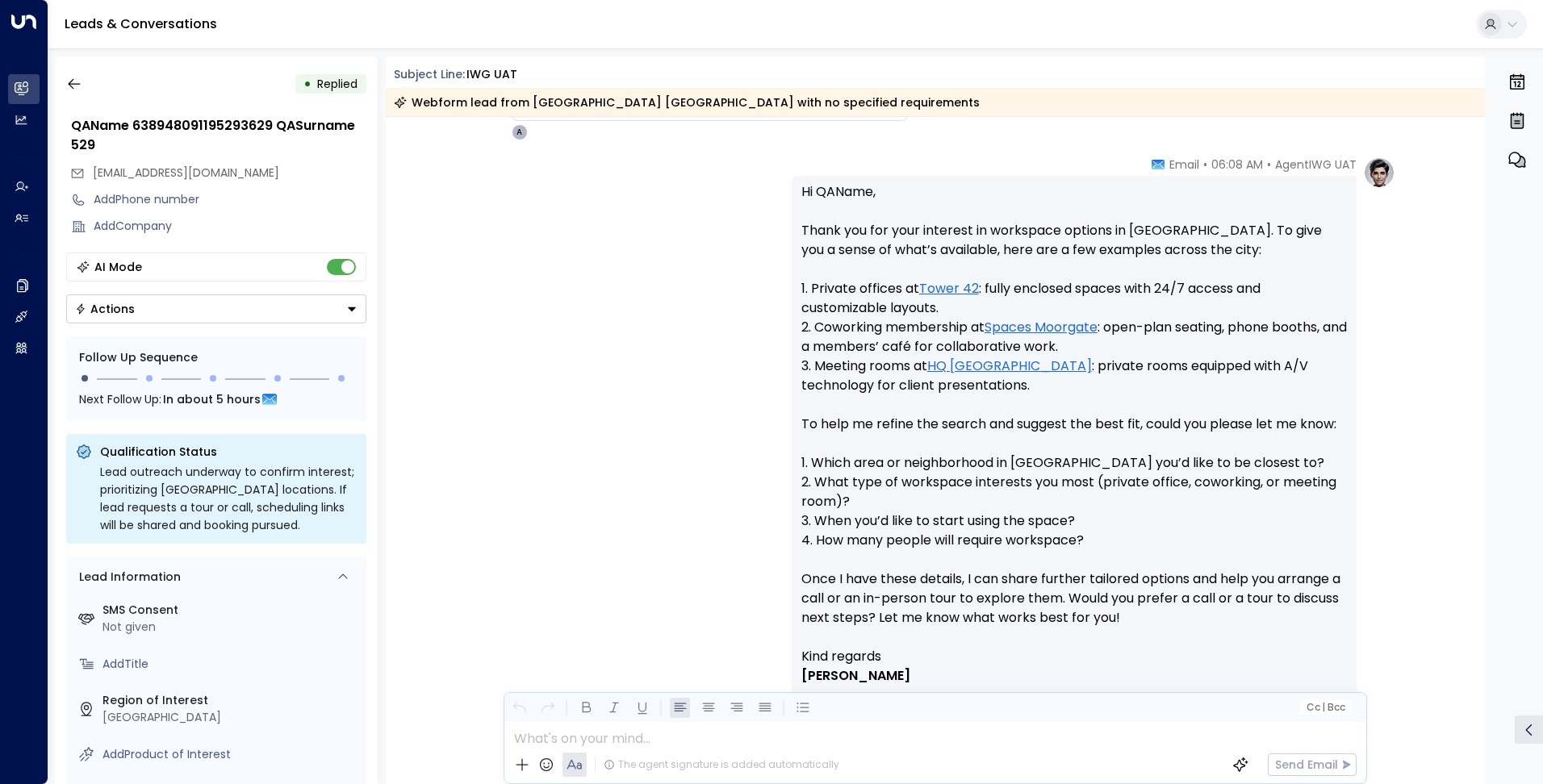
scroll to position [495, 0]
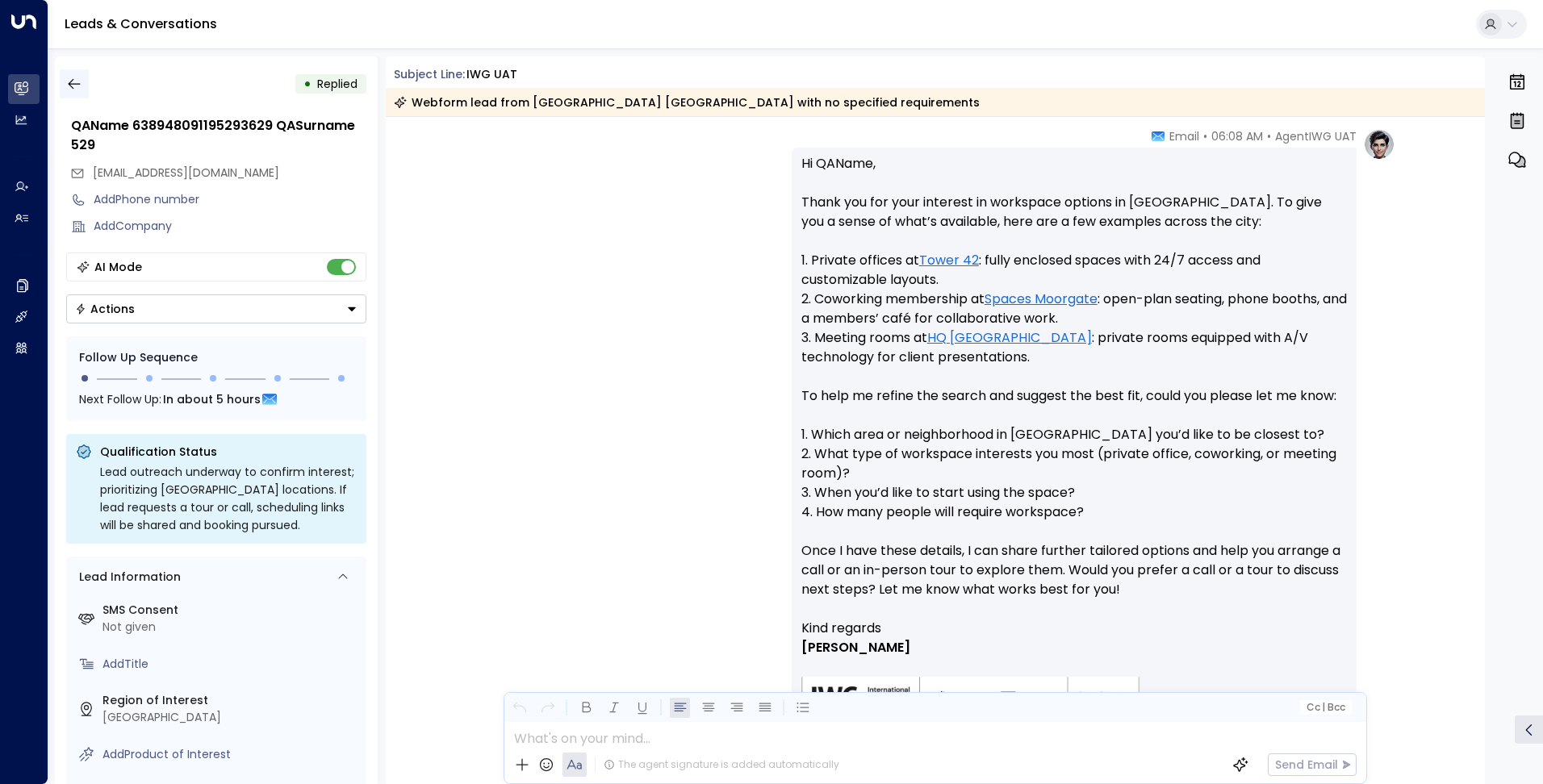
click at [75, 86] on icon "button" at bounding box center [74, 83] width 16 height 16
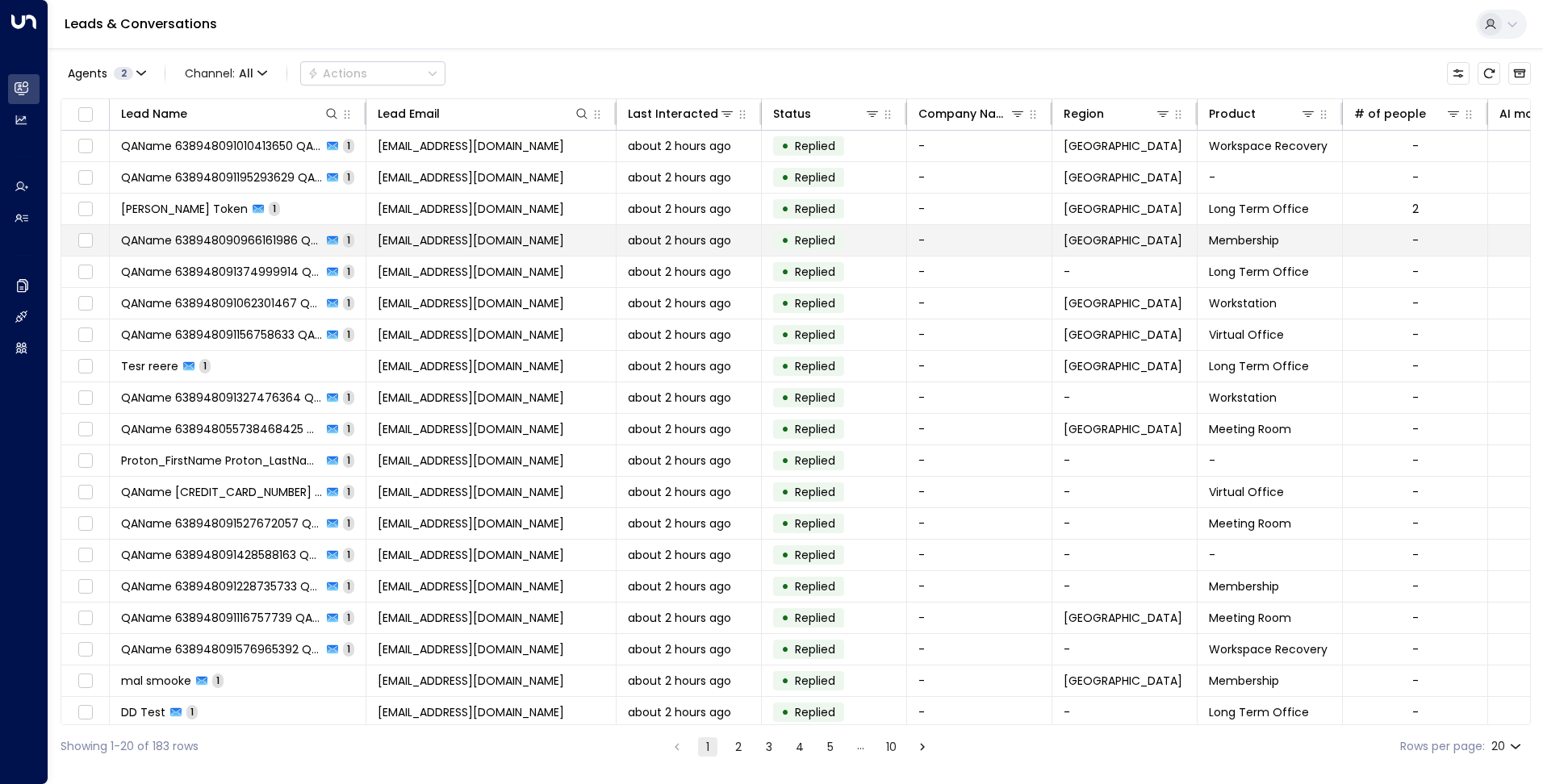
click at [415, 242] on span "[EMAIL_ADDRESS][DOMAIN_NAME]" at bounding box center [470, 240] width 186 height 16
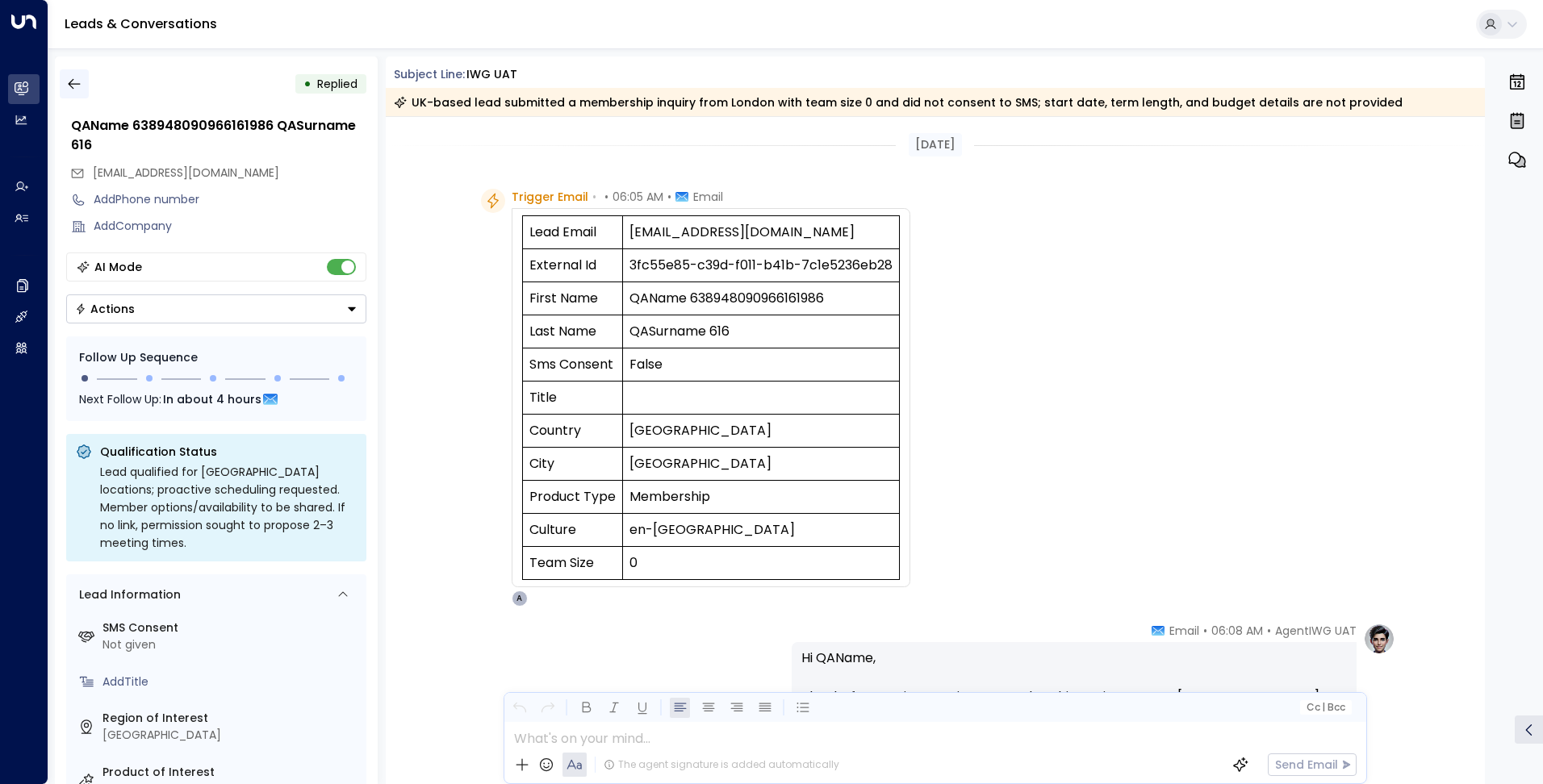
click at [68, 80] on icon "button" at bounding box center [74, 83] width 16 height 16
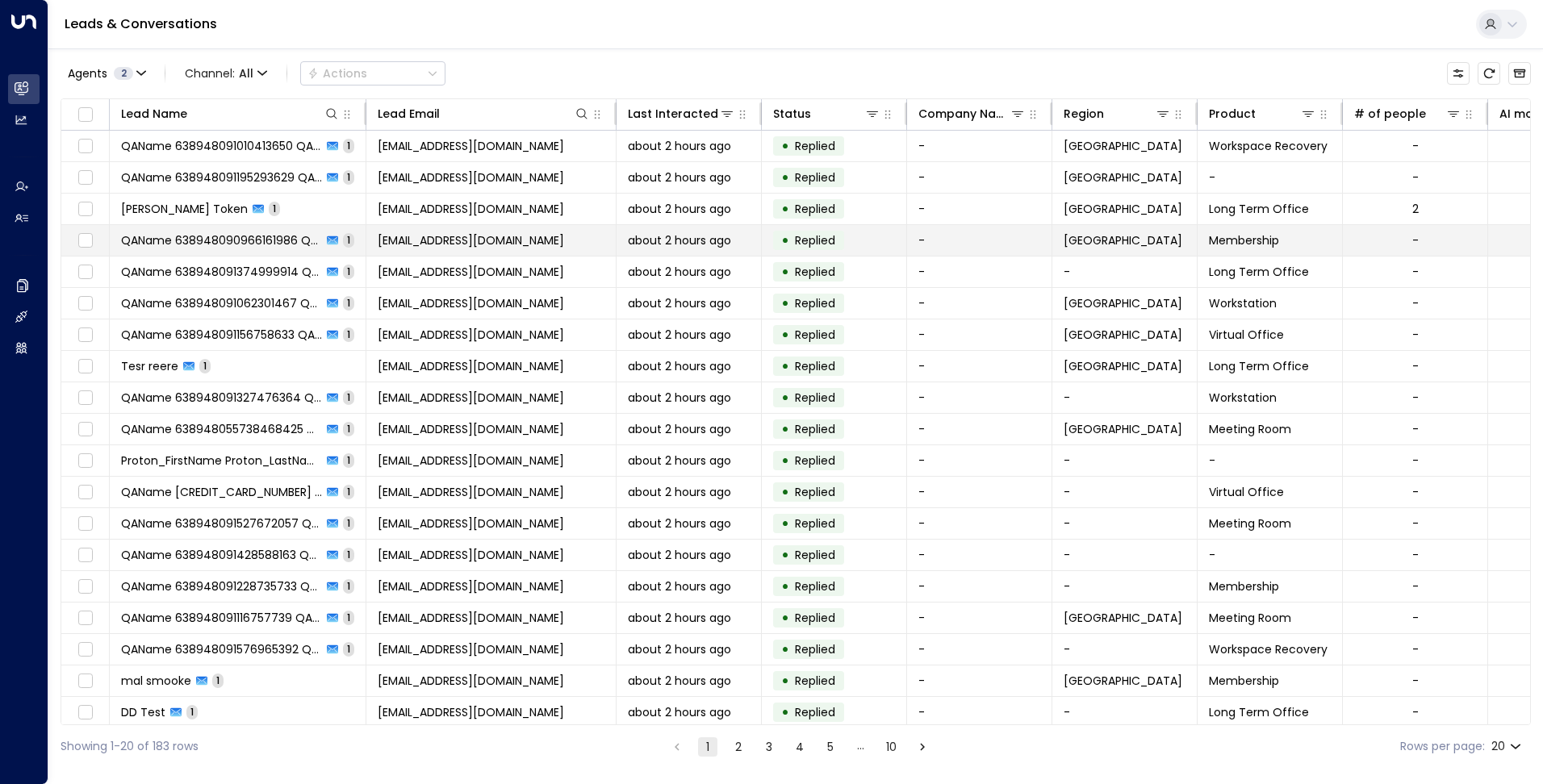
click at [401, 237] on span "[EMAIL_ADDRESS][DOMAIN_NAME]" at bounding box center [470, 240] width 186 height 16
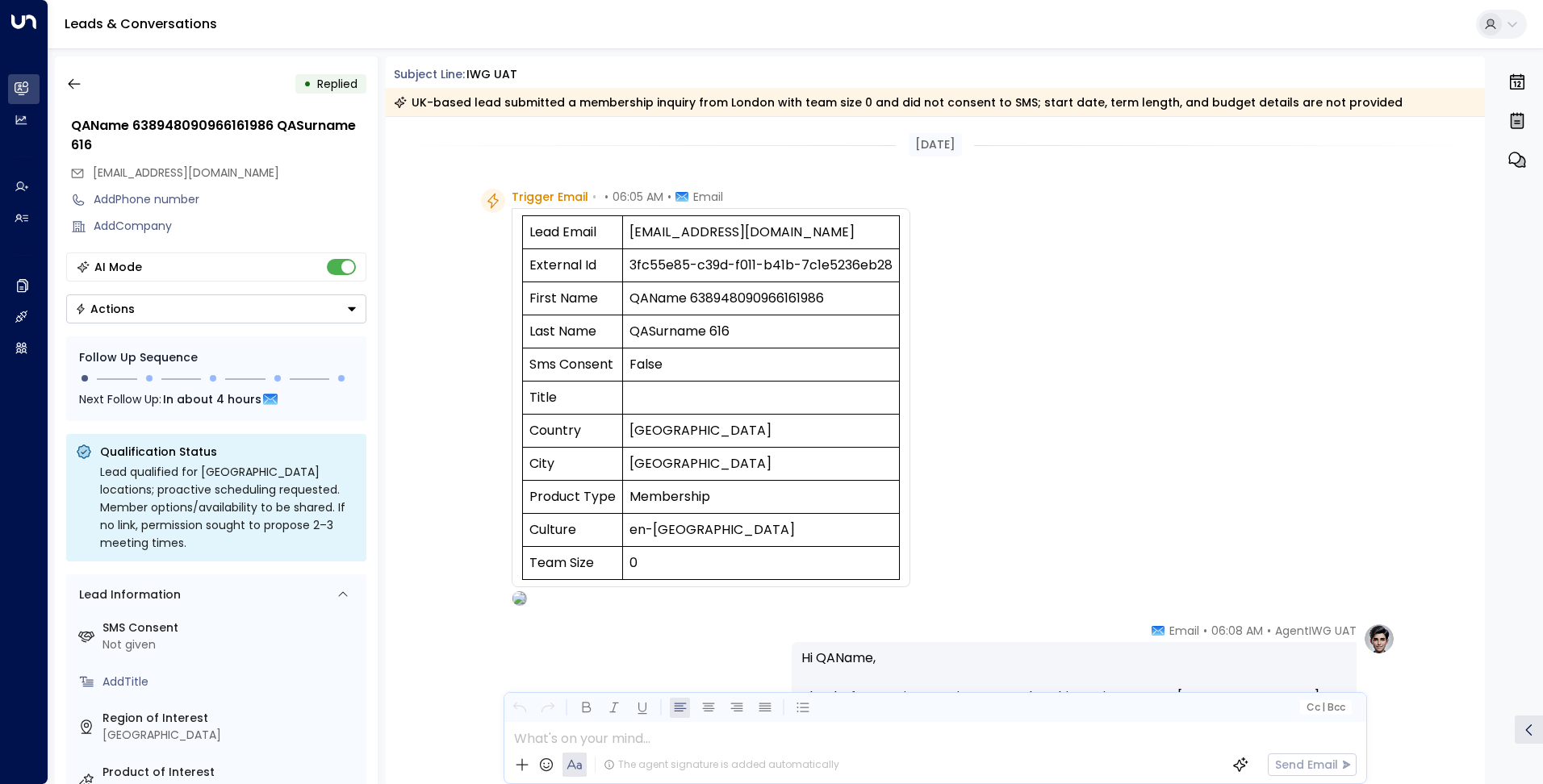
scroll to position [479, 0]
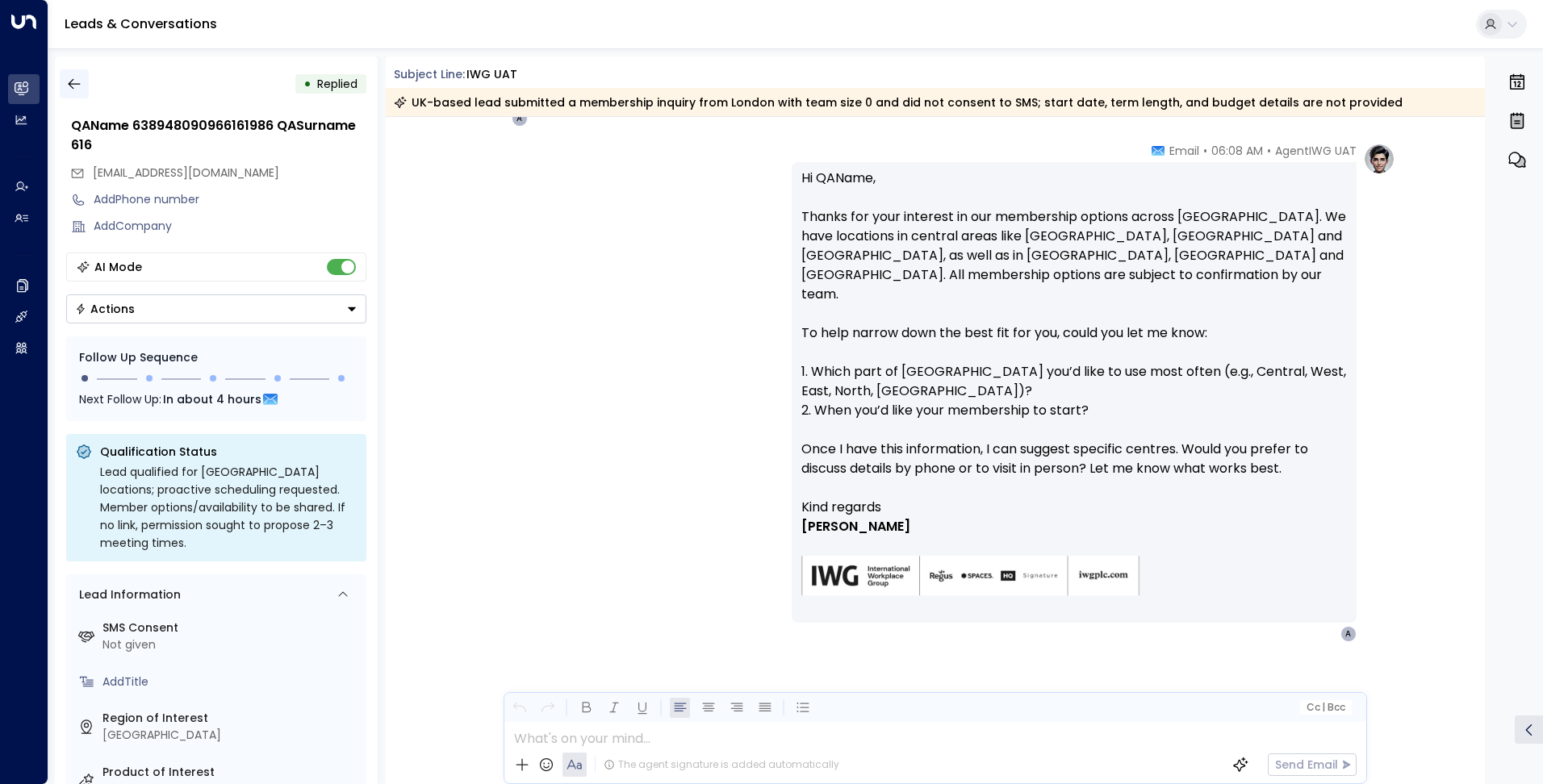
click at [75, 81] on icon "button" at bounding box center [74, 83] width 16 height 16
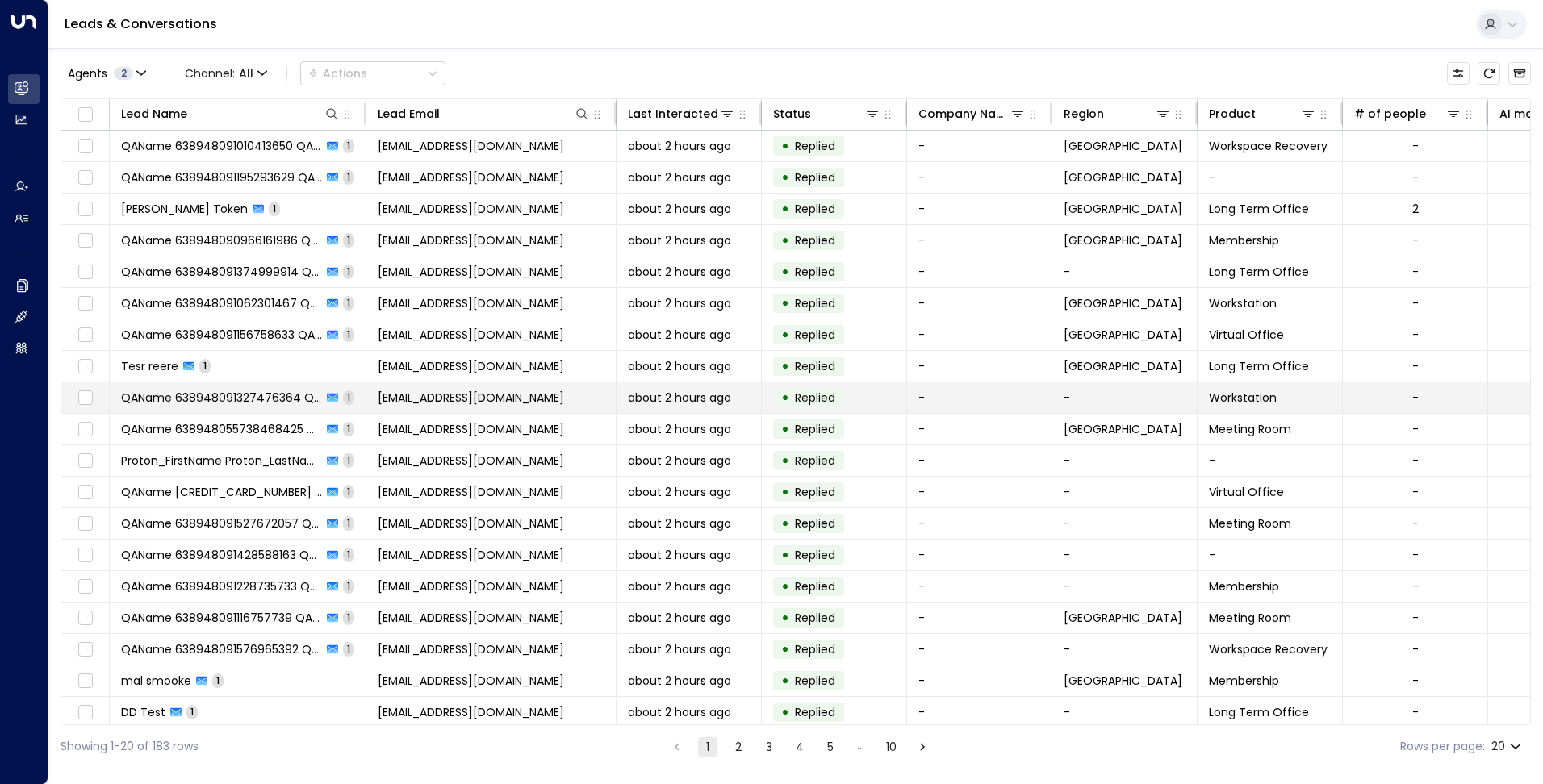
click at [506, 401] on span "[EMAIL_ADDRESS][DOMAIN_NAME]" at bounding box center [470, 397] width 186 height 16
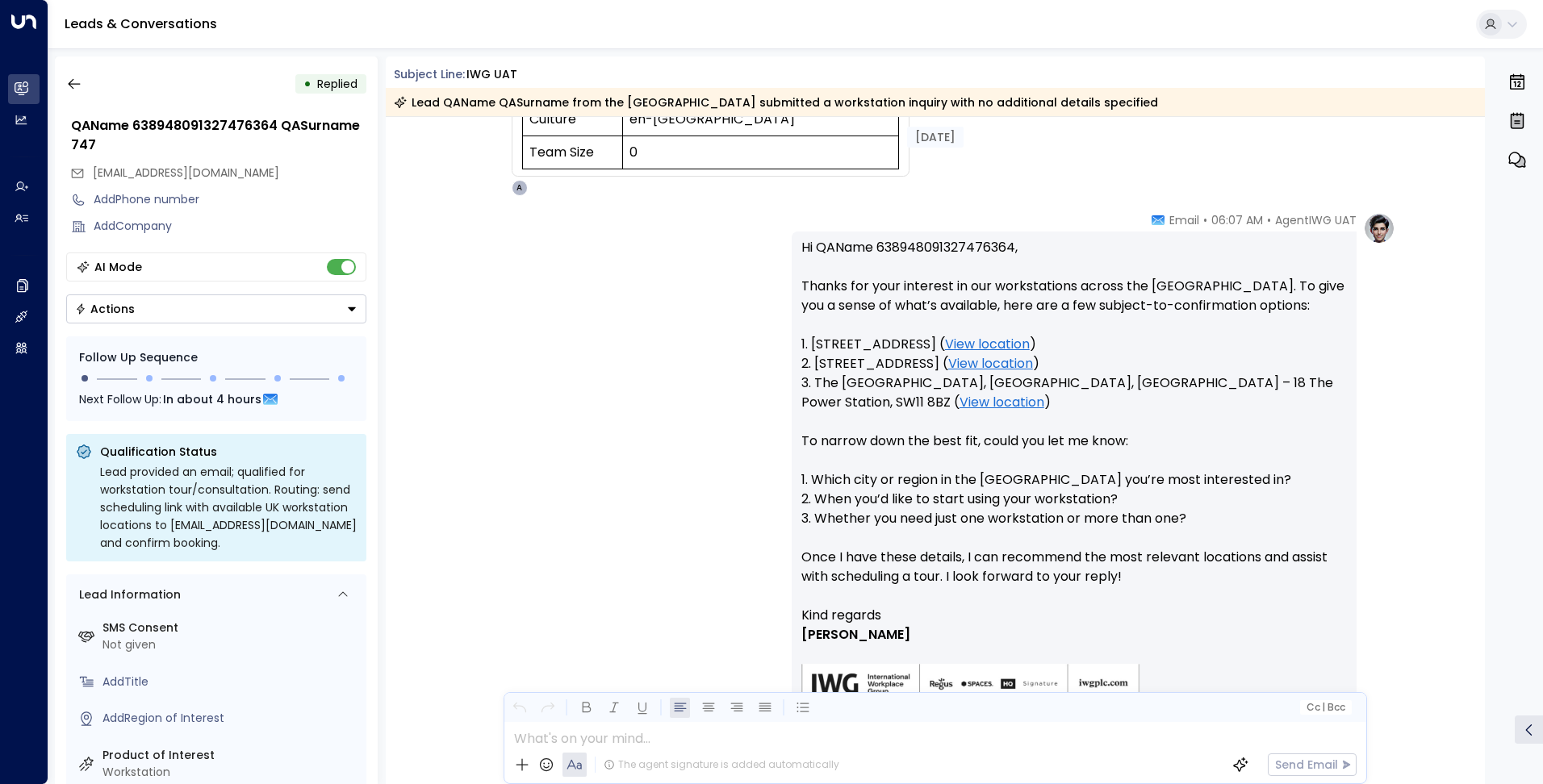
scroll to position [410, 0]
click at [75, 91] on icon "button" at bounding box center [74, 83] width 16 height 16
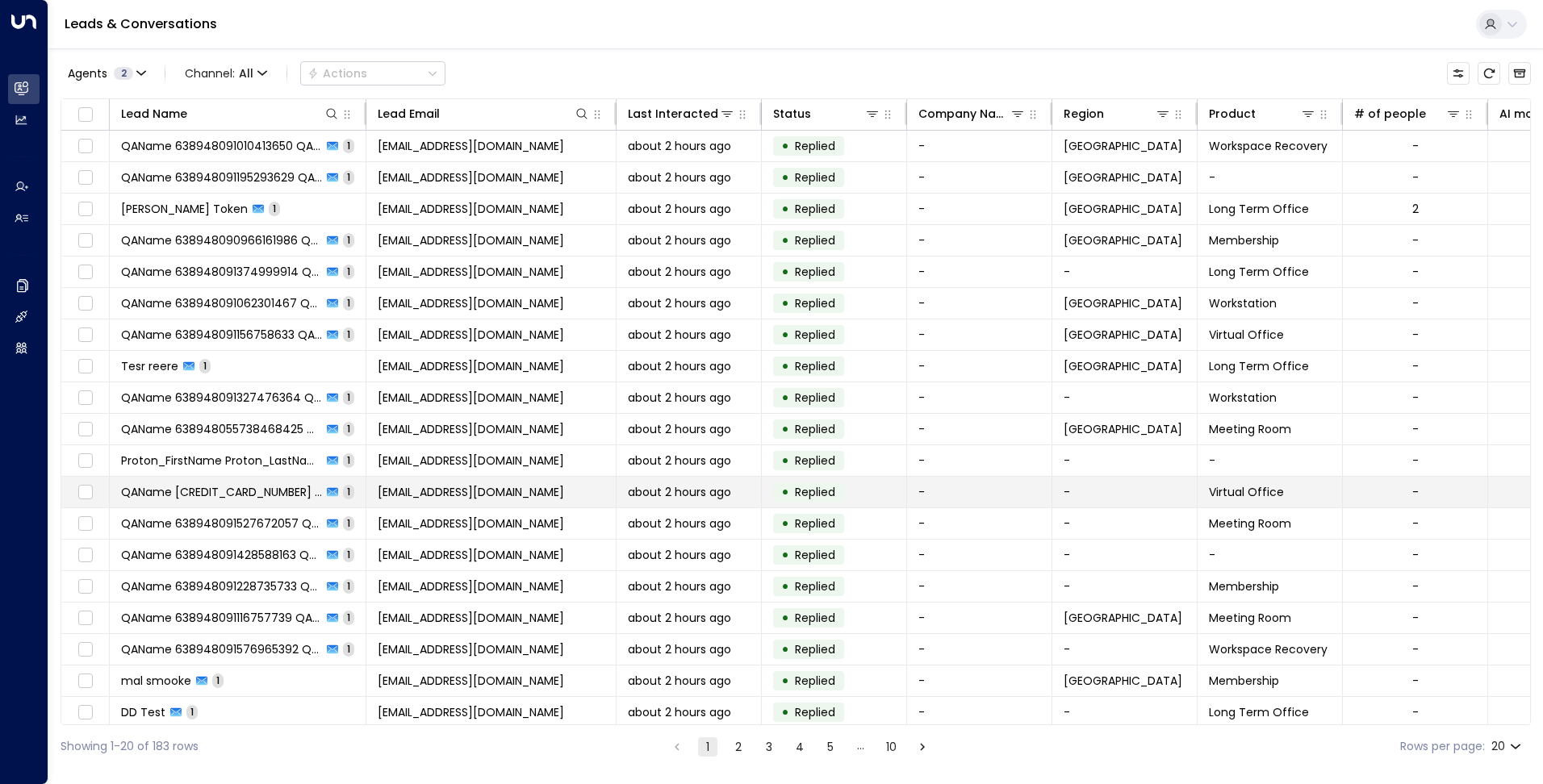
scroll to position [40, 0]
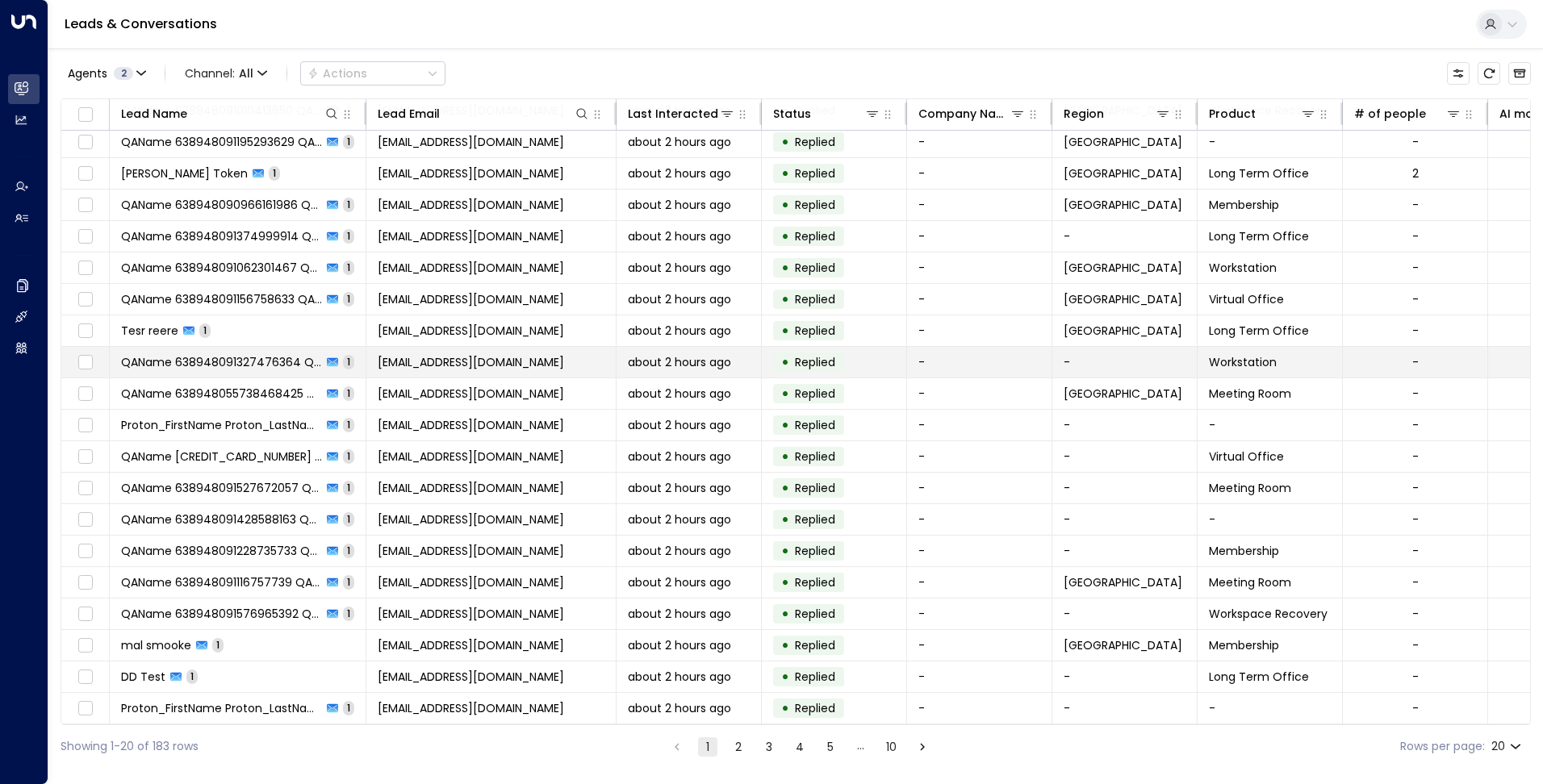
click at [504, 355] on span "[EMAIL_ADDRESS][DOMAIN_NAME]" at bounding box center [470, 362] width 186 height 16
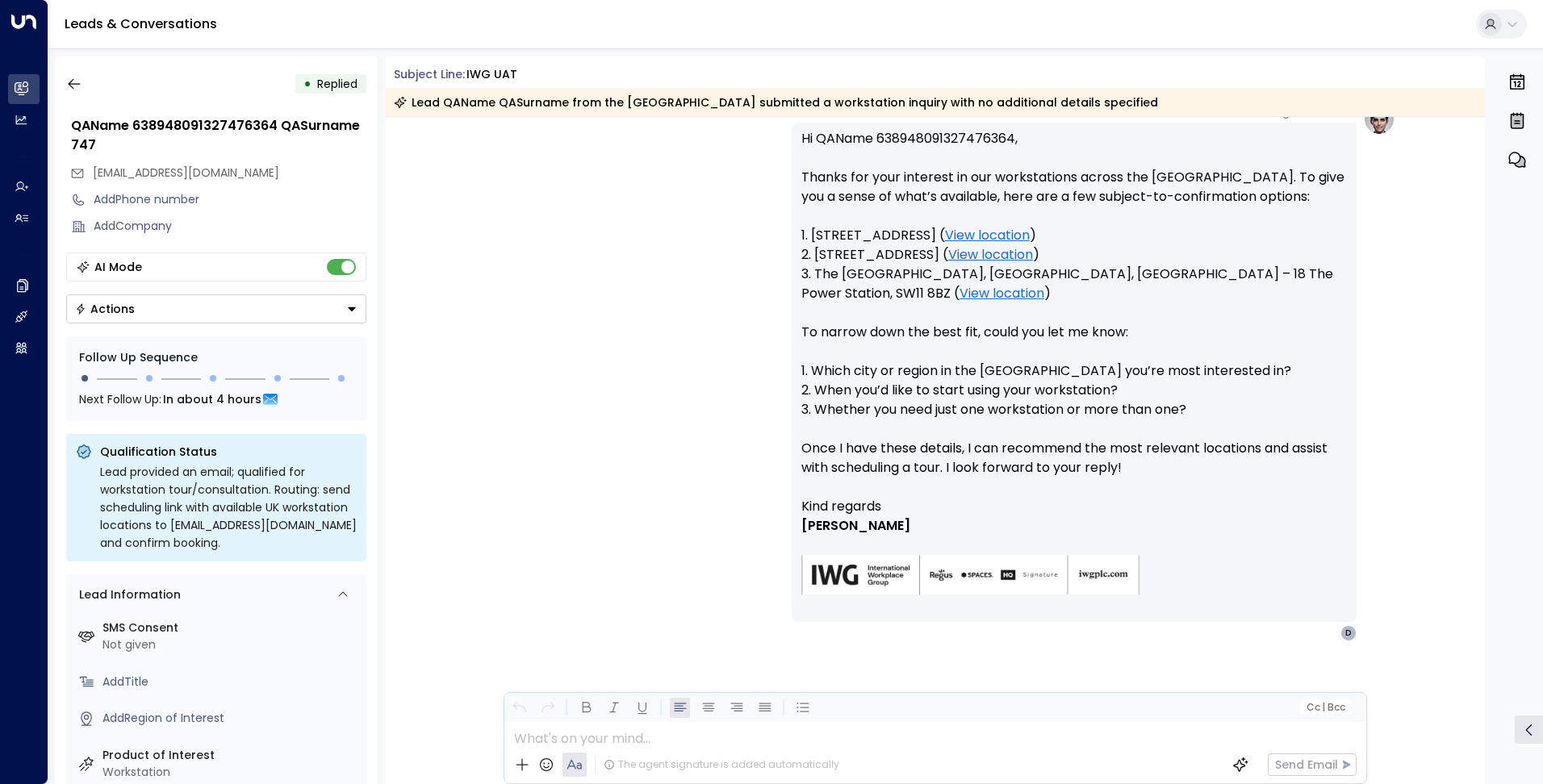
scroll to position [495, 0]
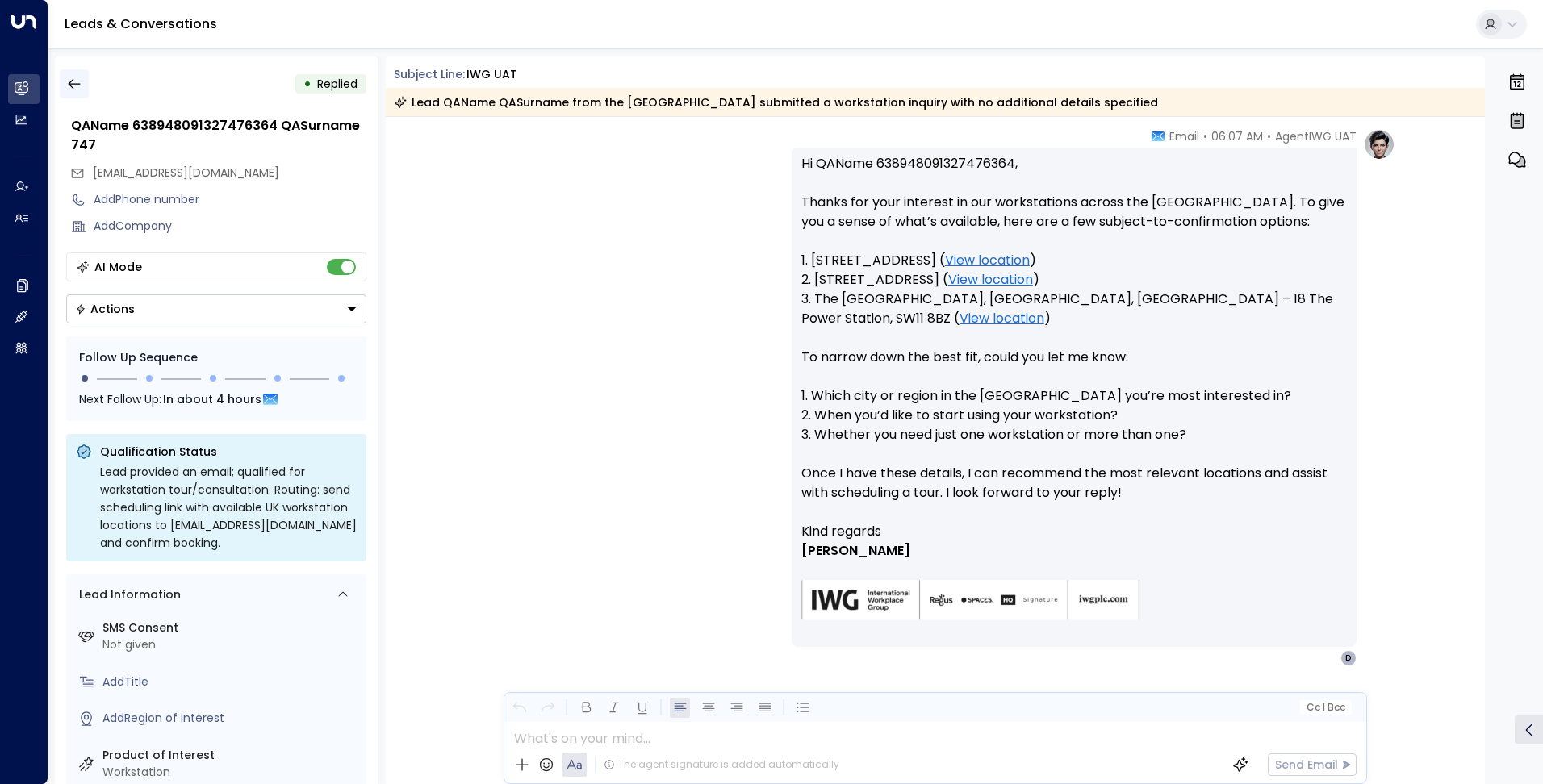
click at [77, 85] on icon "button" at bounding box center [74, 83] width 16 height 16
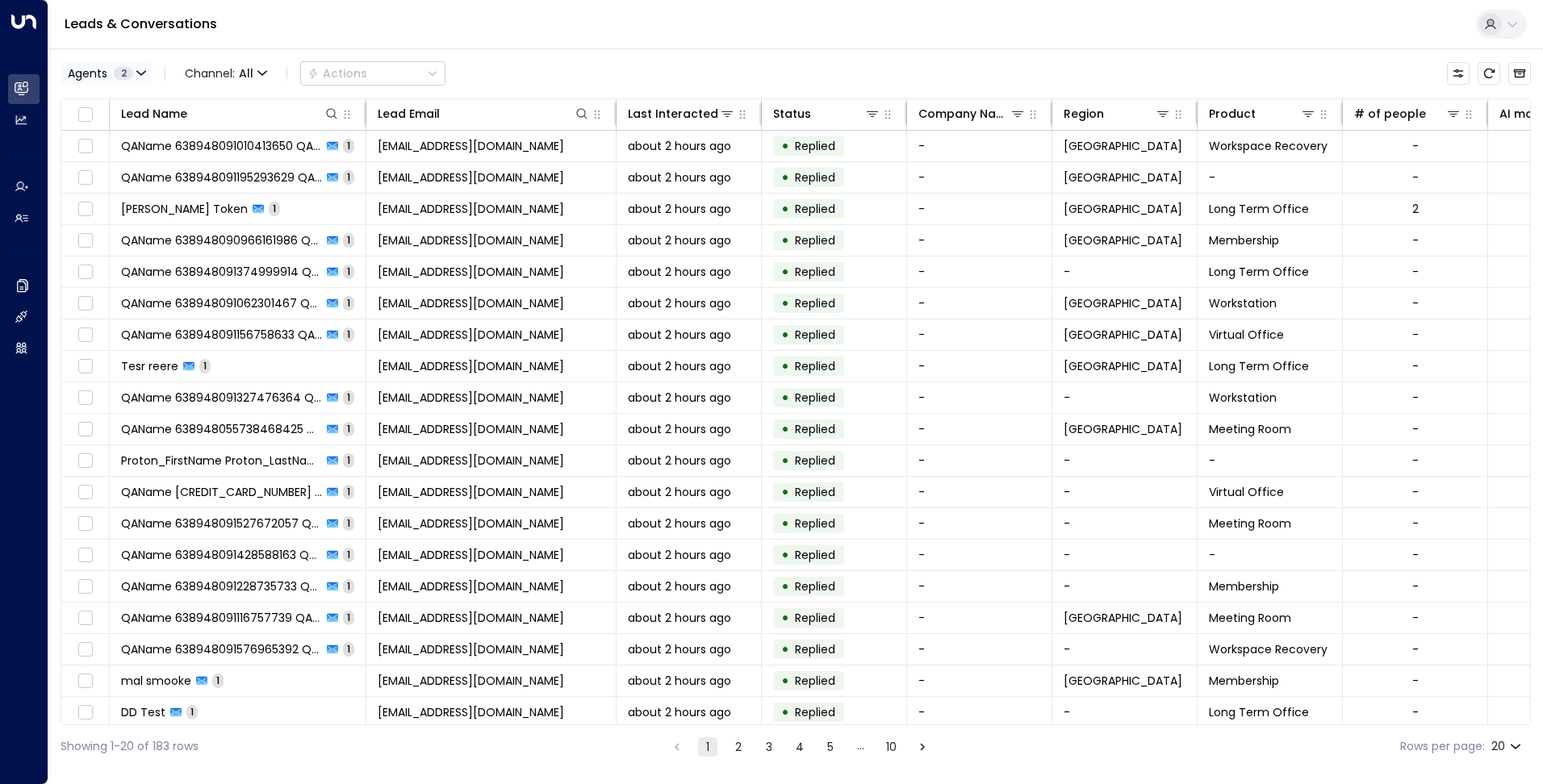
click at [134, 64] on button "Agents 2" at bounding box center [105, 74] width 91 height 23
click at [140, 127] on div "Deprecated AgentIWG UAT" at bounding box center [164, 131] width 153 height 17
click at [262, 171] on button "Apply" at bounding box center [273, 171] width 47 height 23
